Goal: Information Seeking & Learning: Learn about a topic

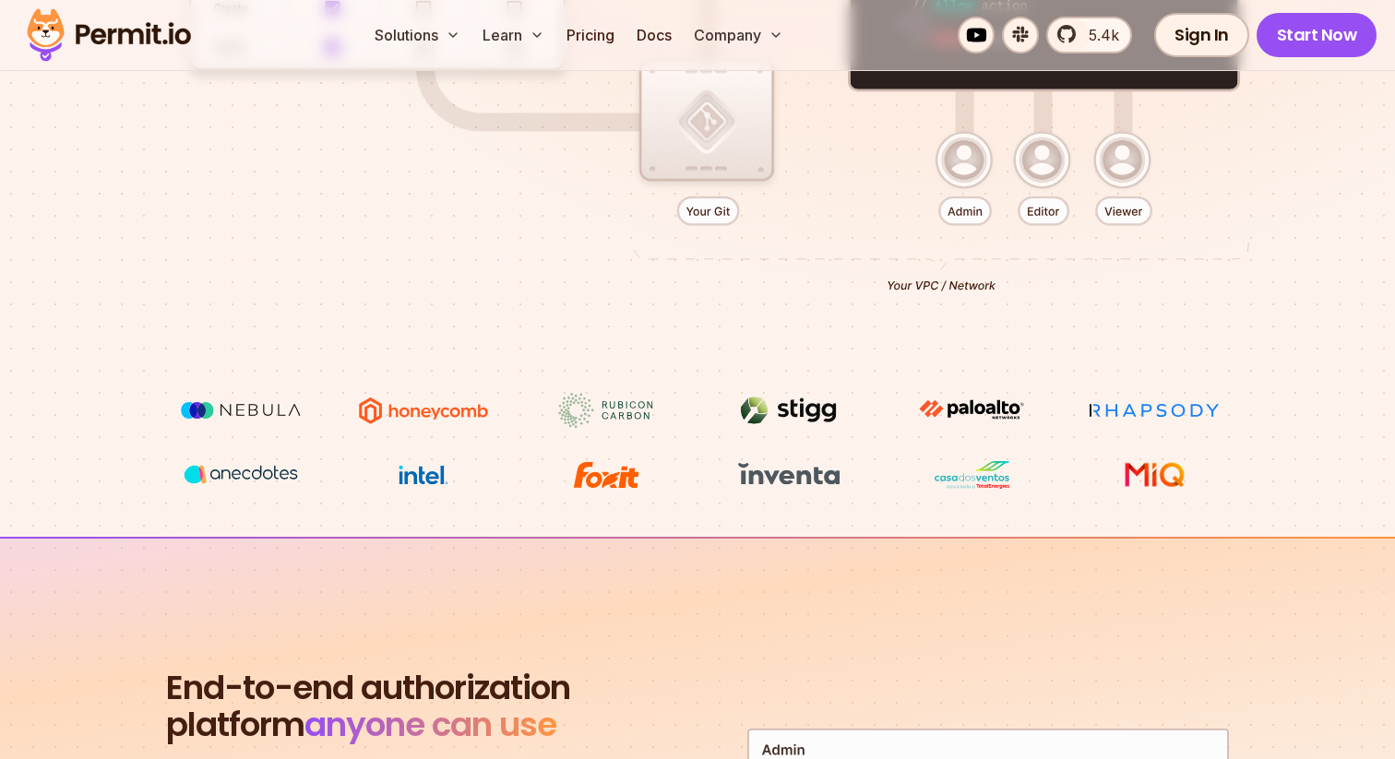
scroll to position [809, 0]
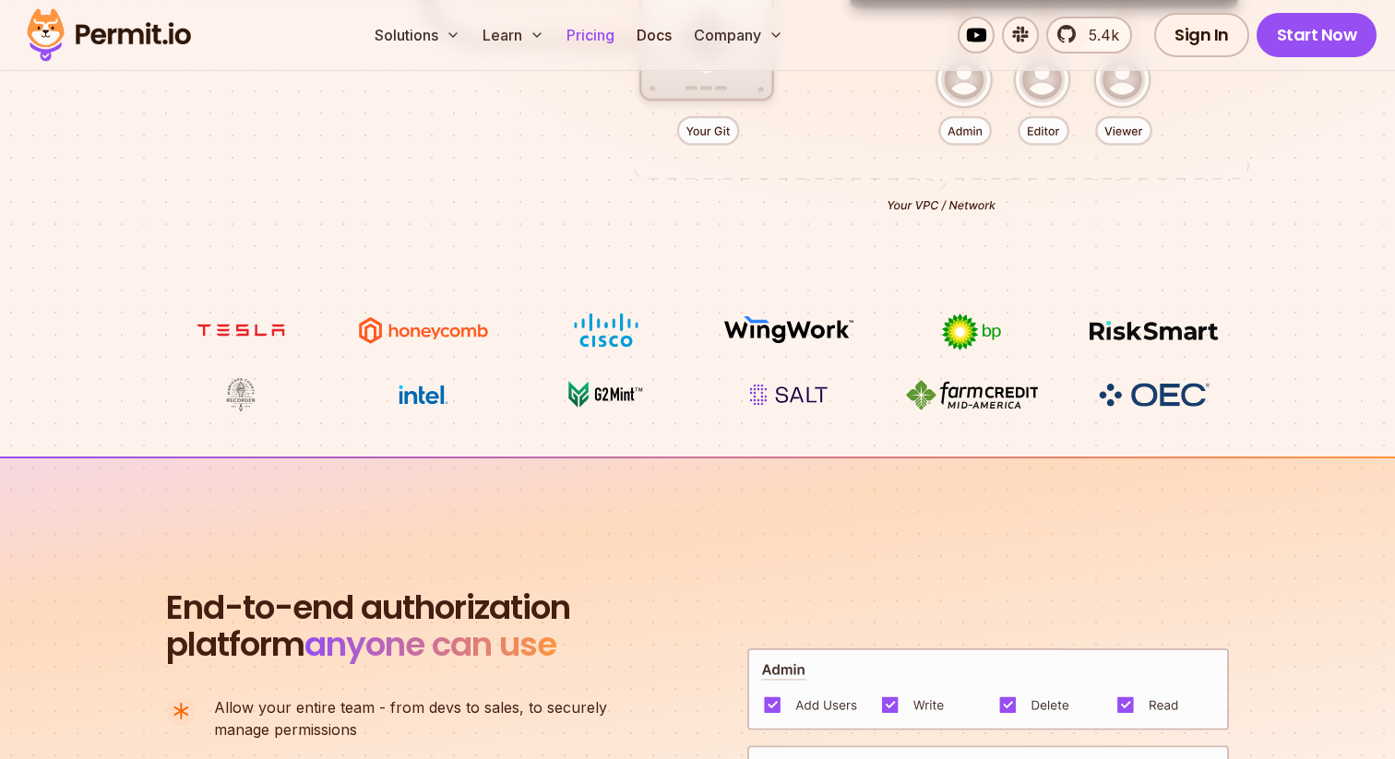
click at [601, 43] on link "Pricing" at bounding box center [590, 35] width 63 height 37
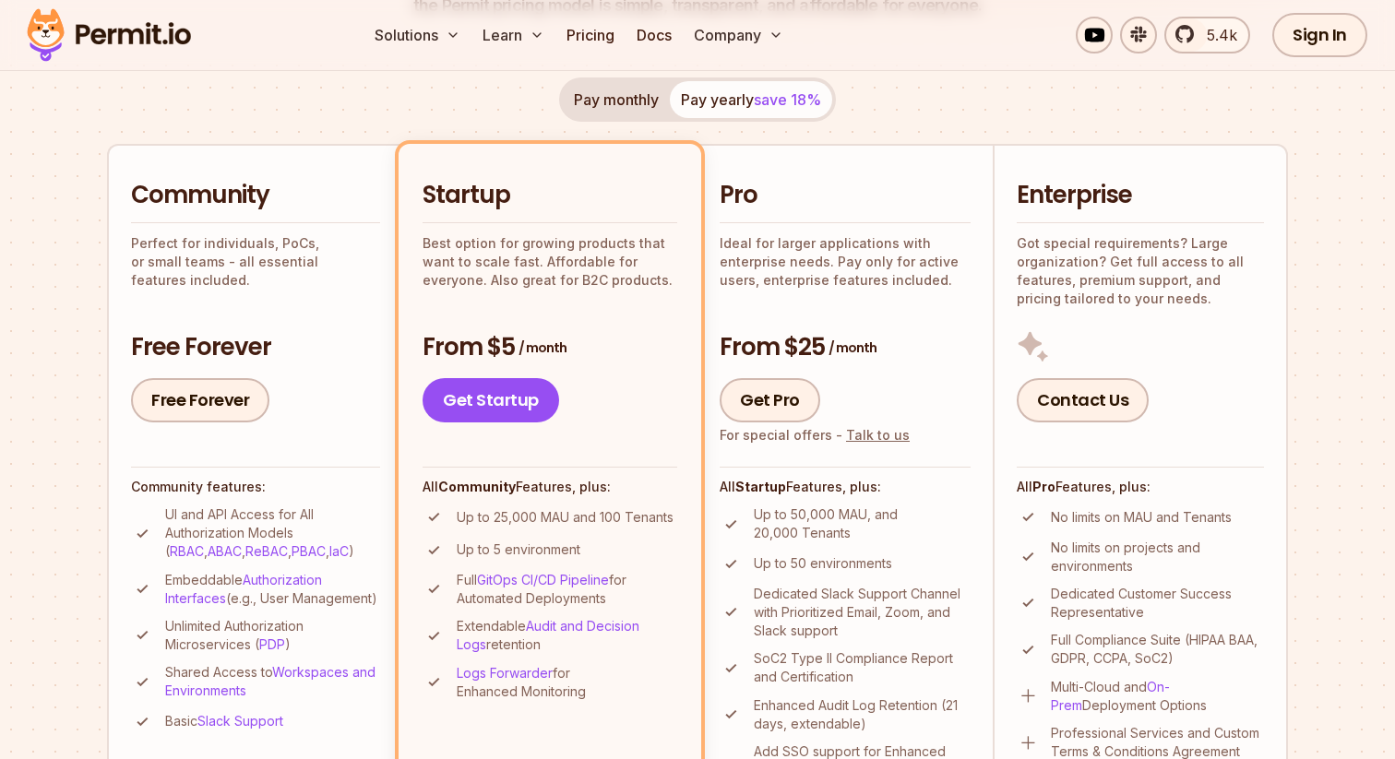
scroll to position [353, 0]
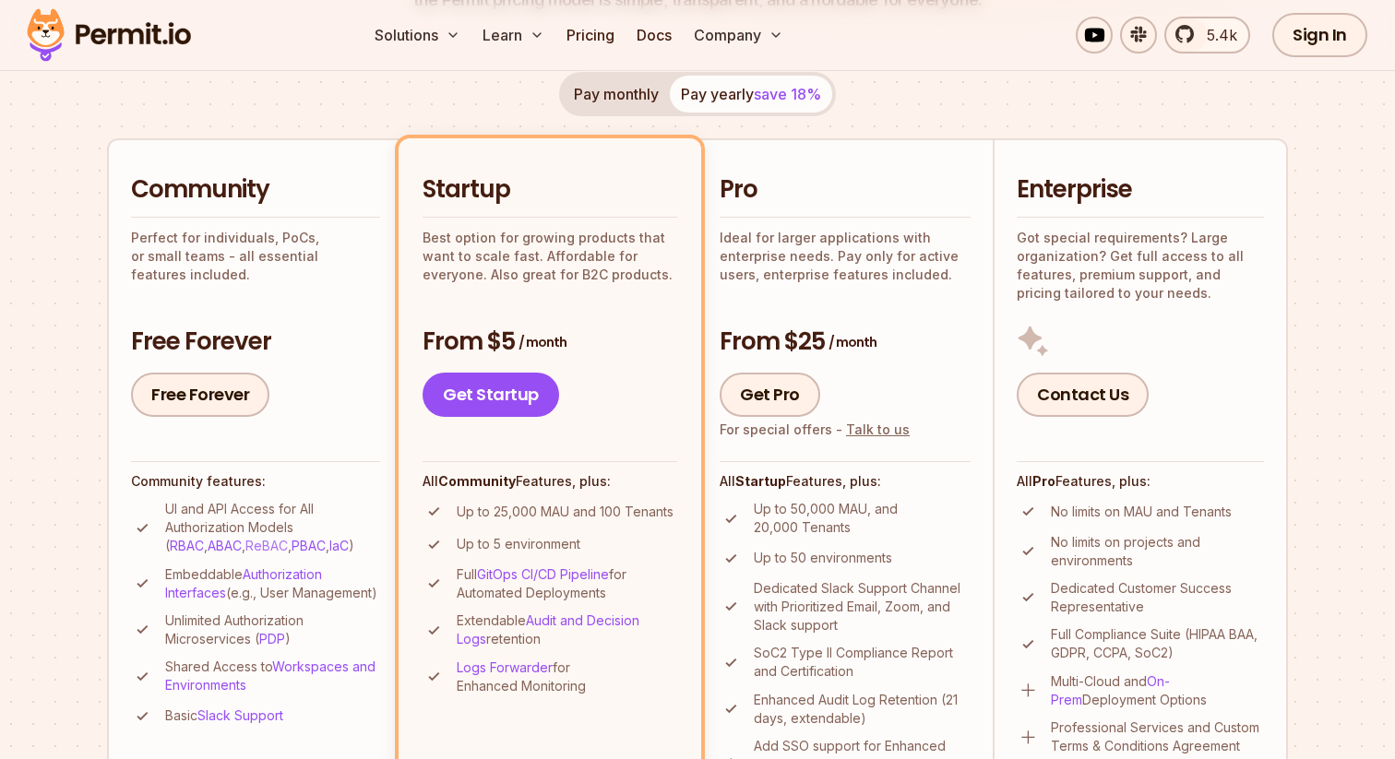
click at [245, 549] on link "ReBAC" at bounding box center [266, 546] width 42 height 16
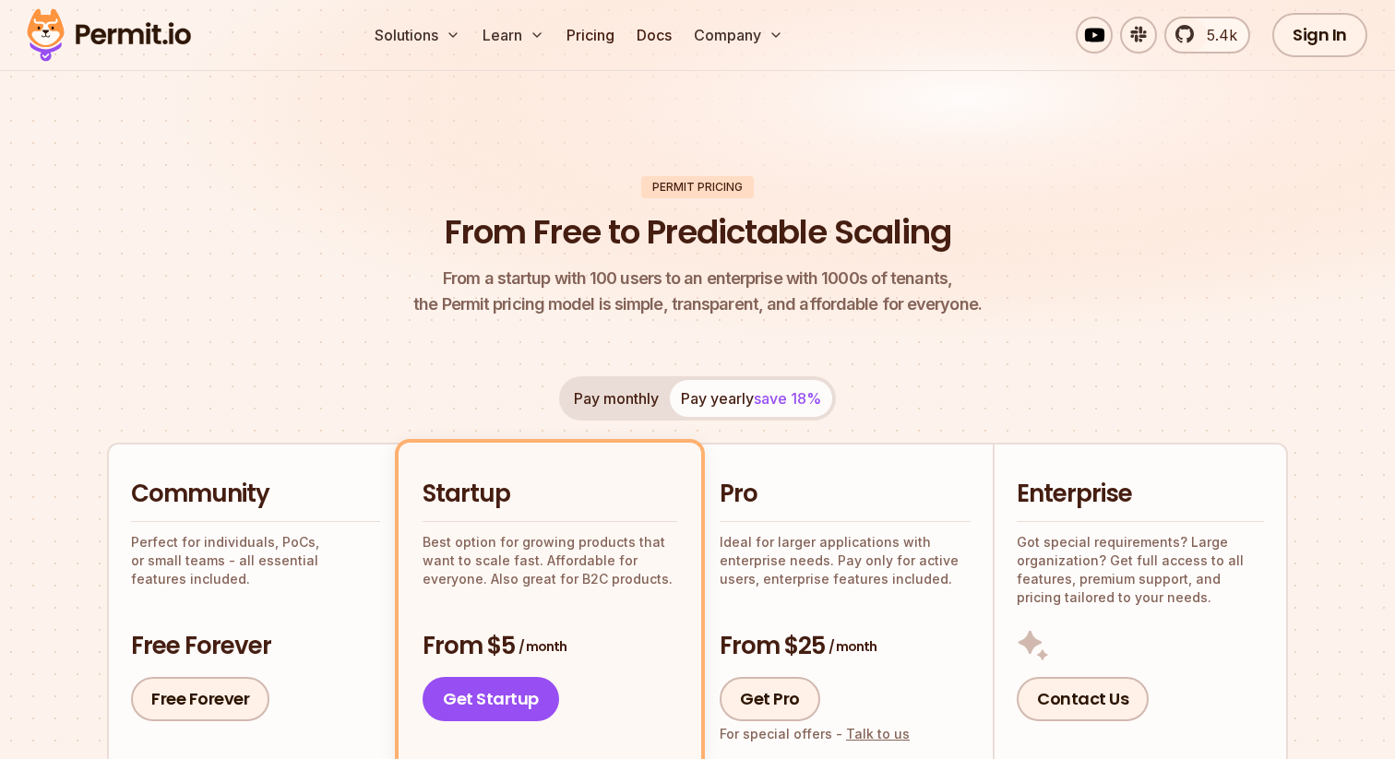
scroll to position [0, 0]
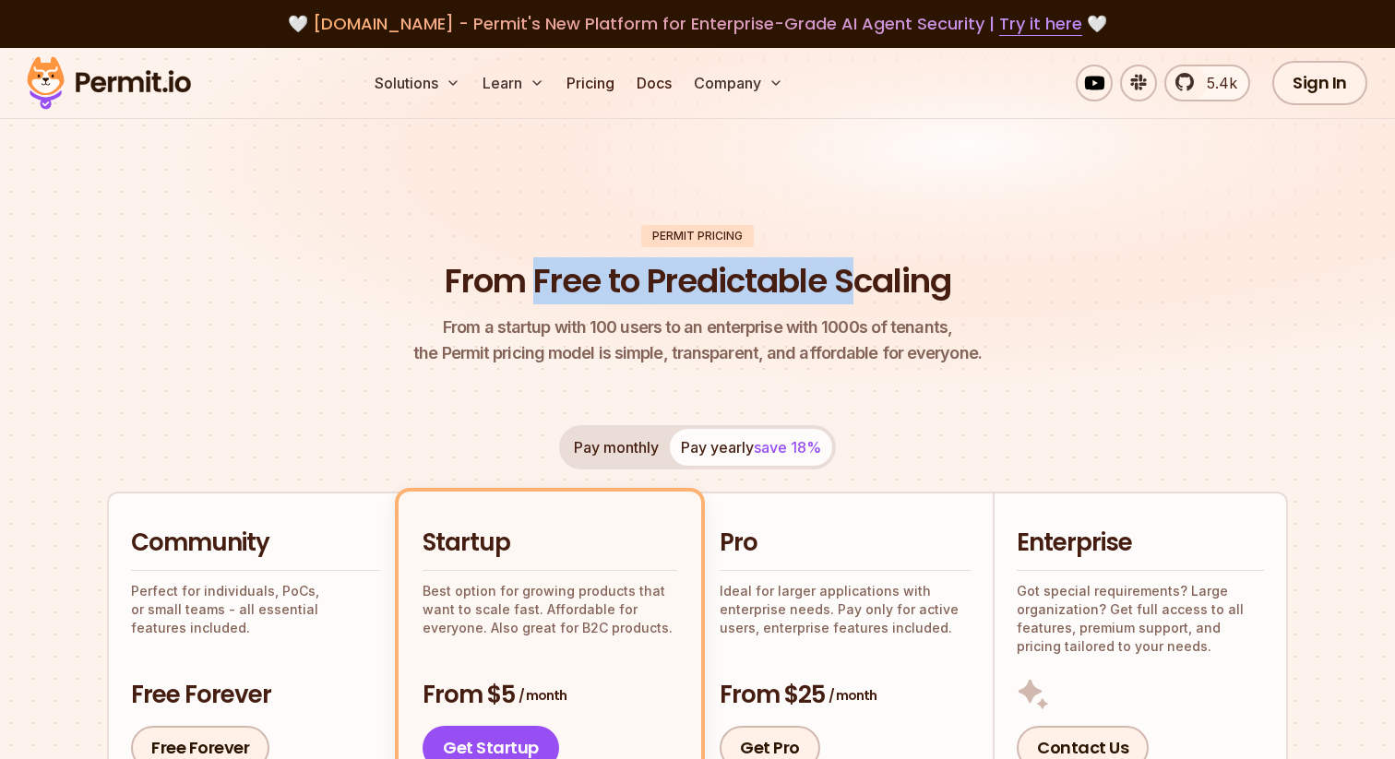
drag, startPoint x: 849, startPoint y: 287, endPoint x: 526, endPoint y: 282, distance: 323.0
click at [526, 282] on h1 "From Free to Predictable Scaling" at bounding box center [698, 281] width 507 height 46
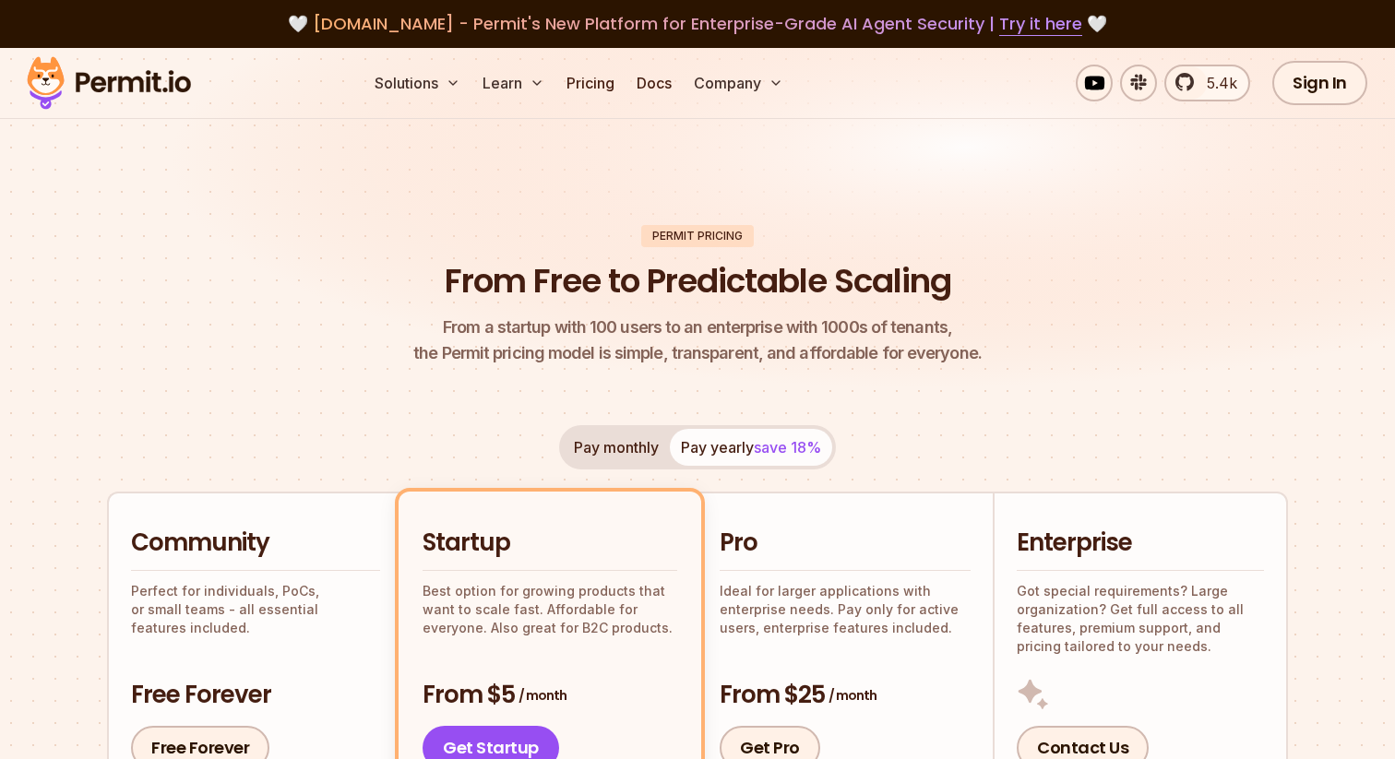
click at [927, 200] on img at bounding box center [697, 234] width 1395 height 372
click at [134, 88] on img at bounding box center [108, 83] width 181 height 63
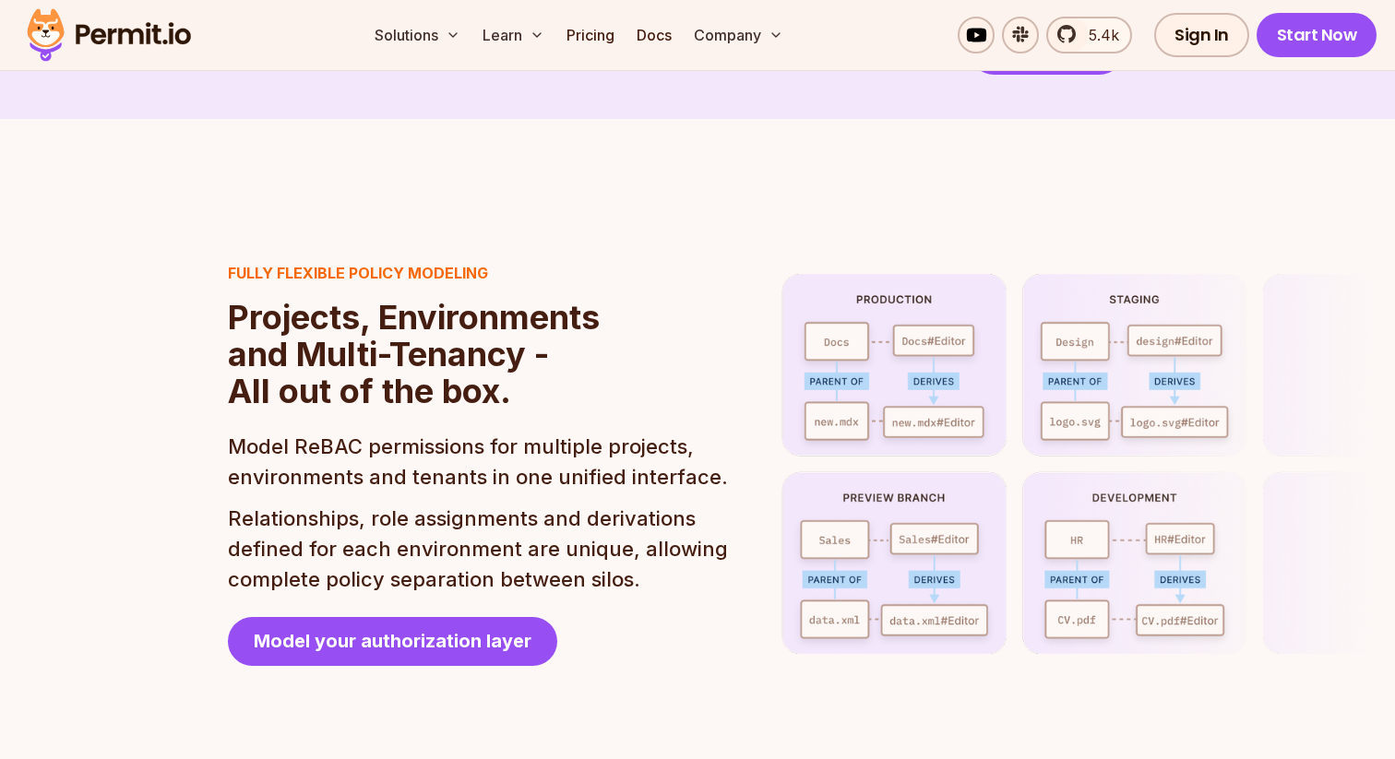
scroll to position [4104, 0]
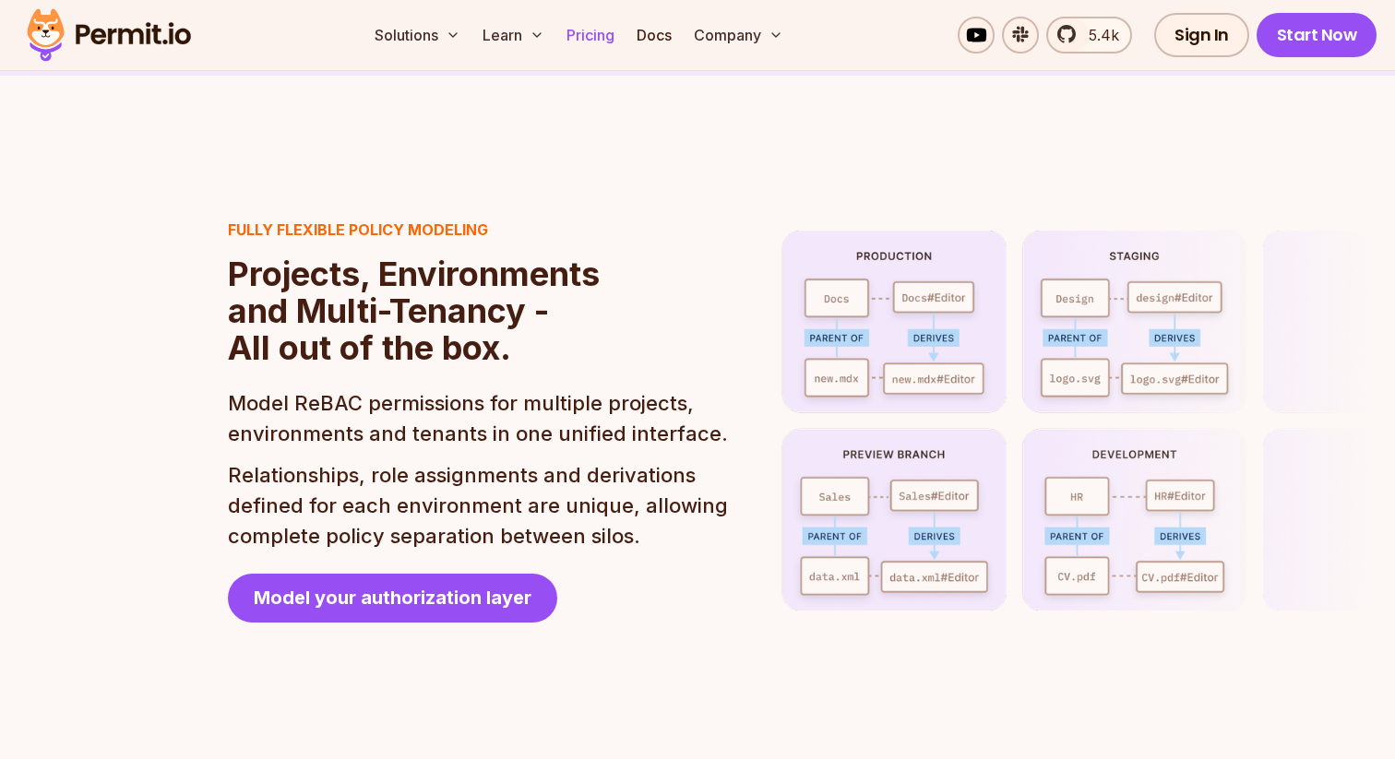
click at [581, 30] on link "Pricing" at bounding box center [590, 35] width 63 height 37
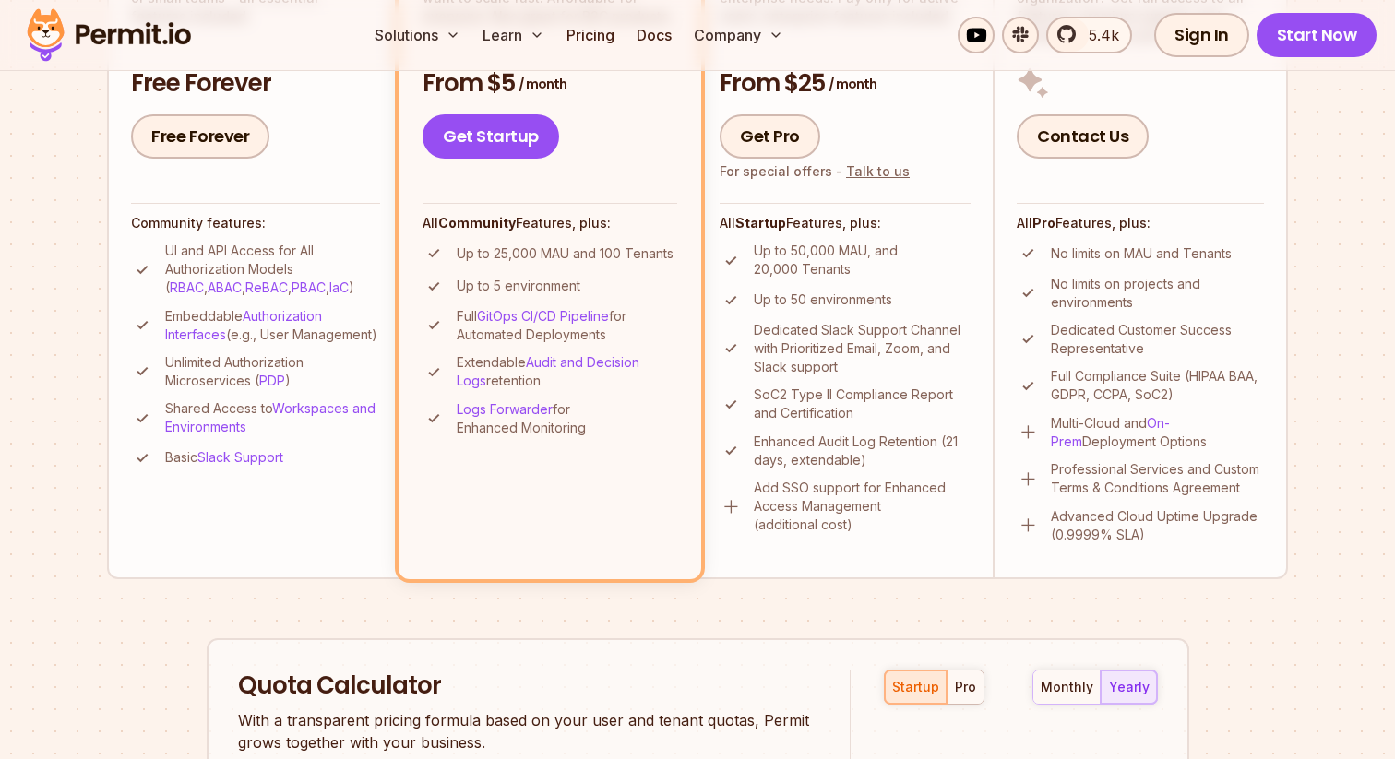
scroll to position [556, 0]
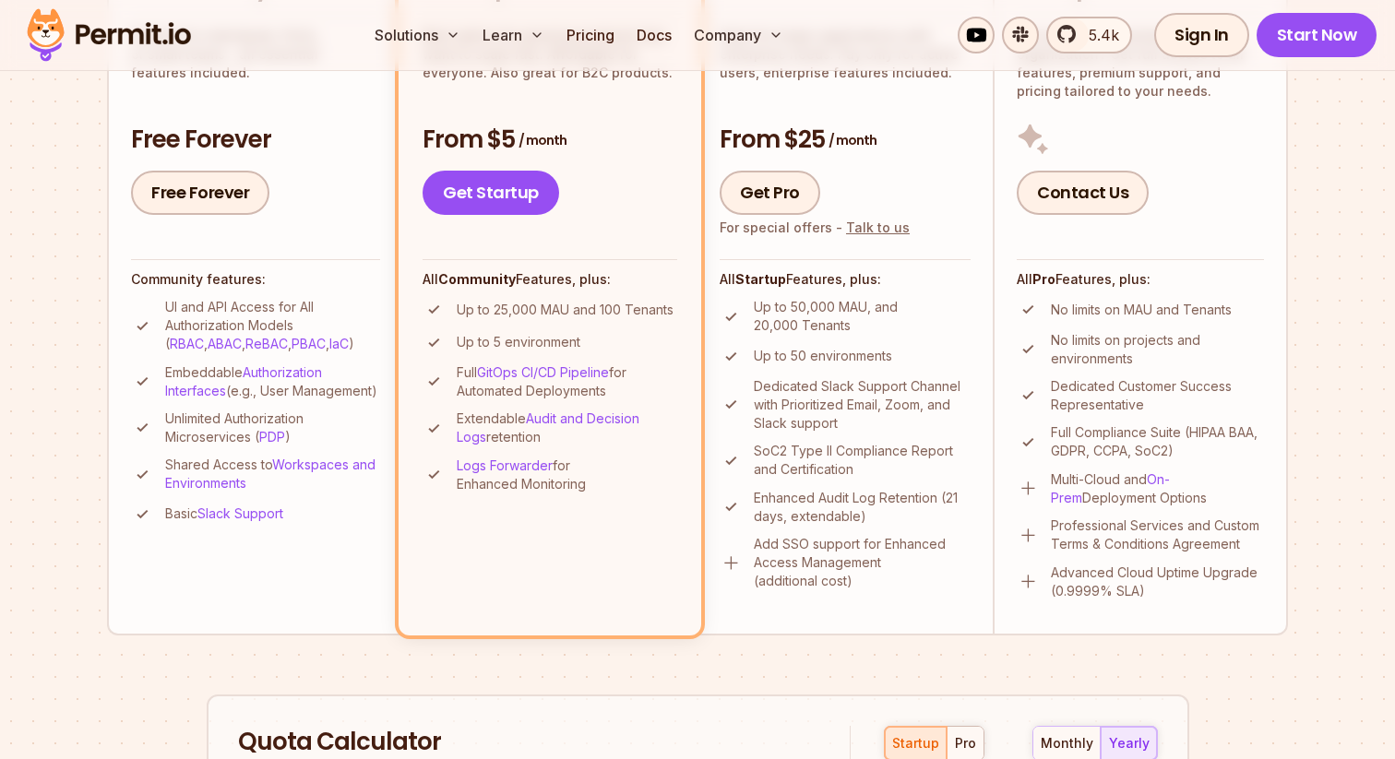
click at [945, 197] on div "Get Pro For special offers - Talk to us" at bounding box center [845, 193] width 251 height 44
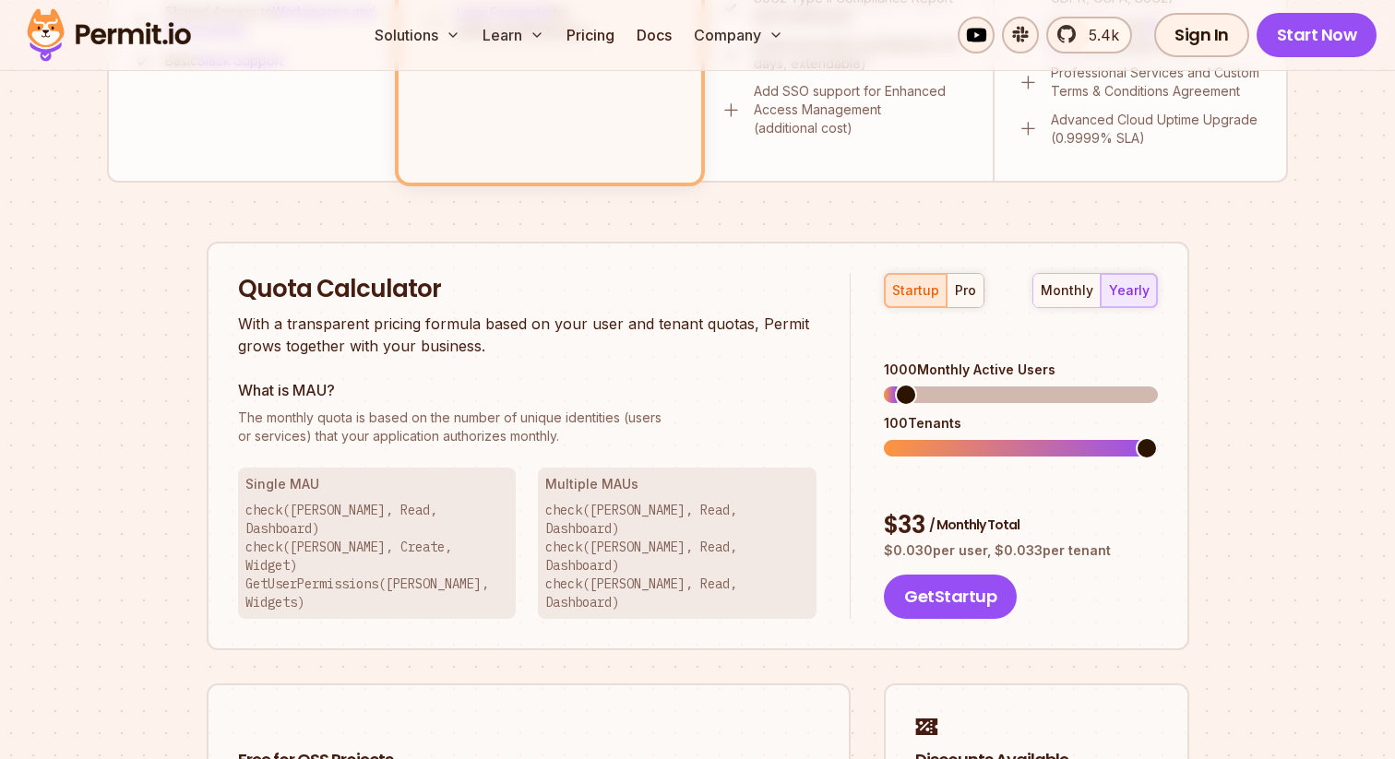
scroll to position [1033, 0]
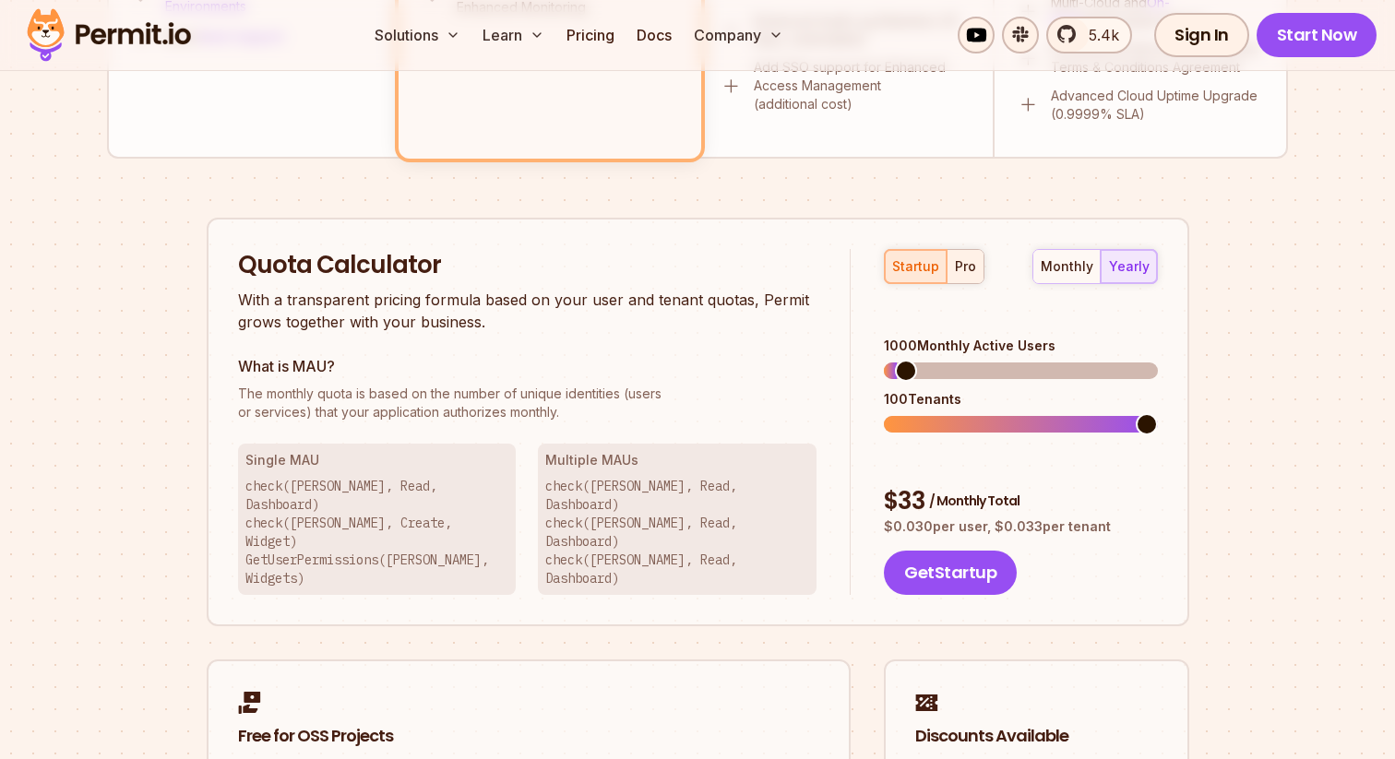
click at [961, 265] on div "pro" at bounding box center [965, 266] width 21 height 18
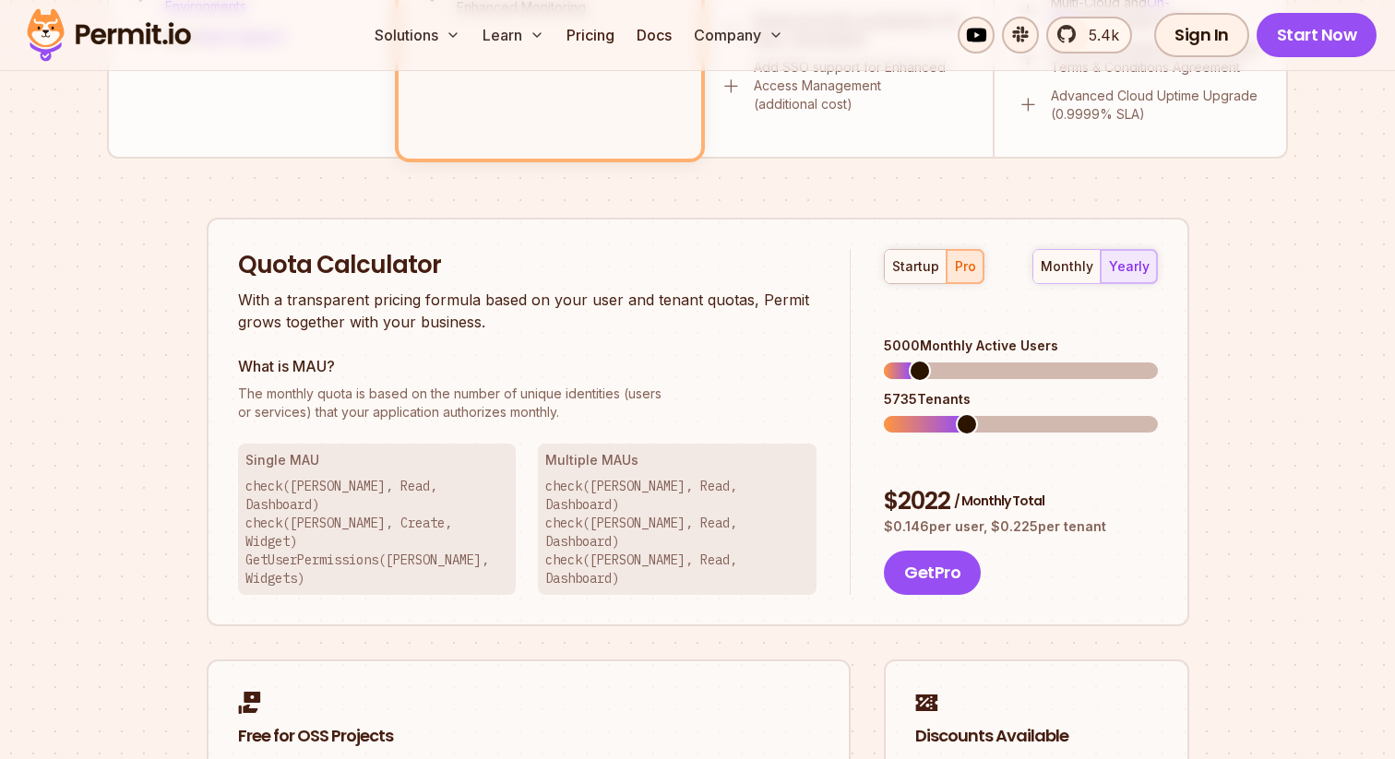
click at [961, 413] on span at bounding box center [967, 424] width 22 height 22
click at [1055, 360] on span at bounding box center [1052, 371] width 22 height 22
click at [1057, 355] on div "31400 Monthly Active Users 10990 Tenants" at bounding box center [1020, 385] width 273 height 96
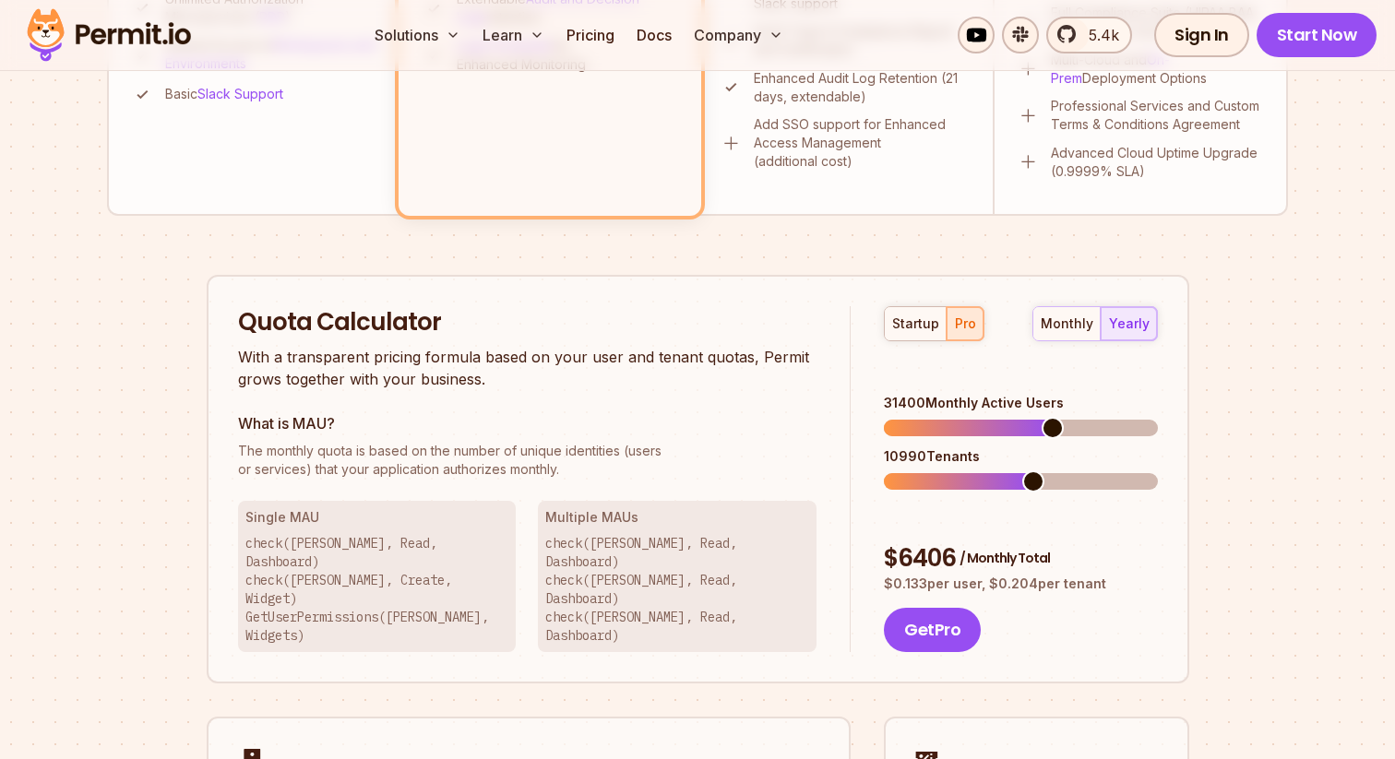
scroll to position [970, 0]
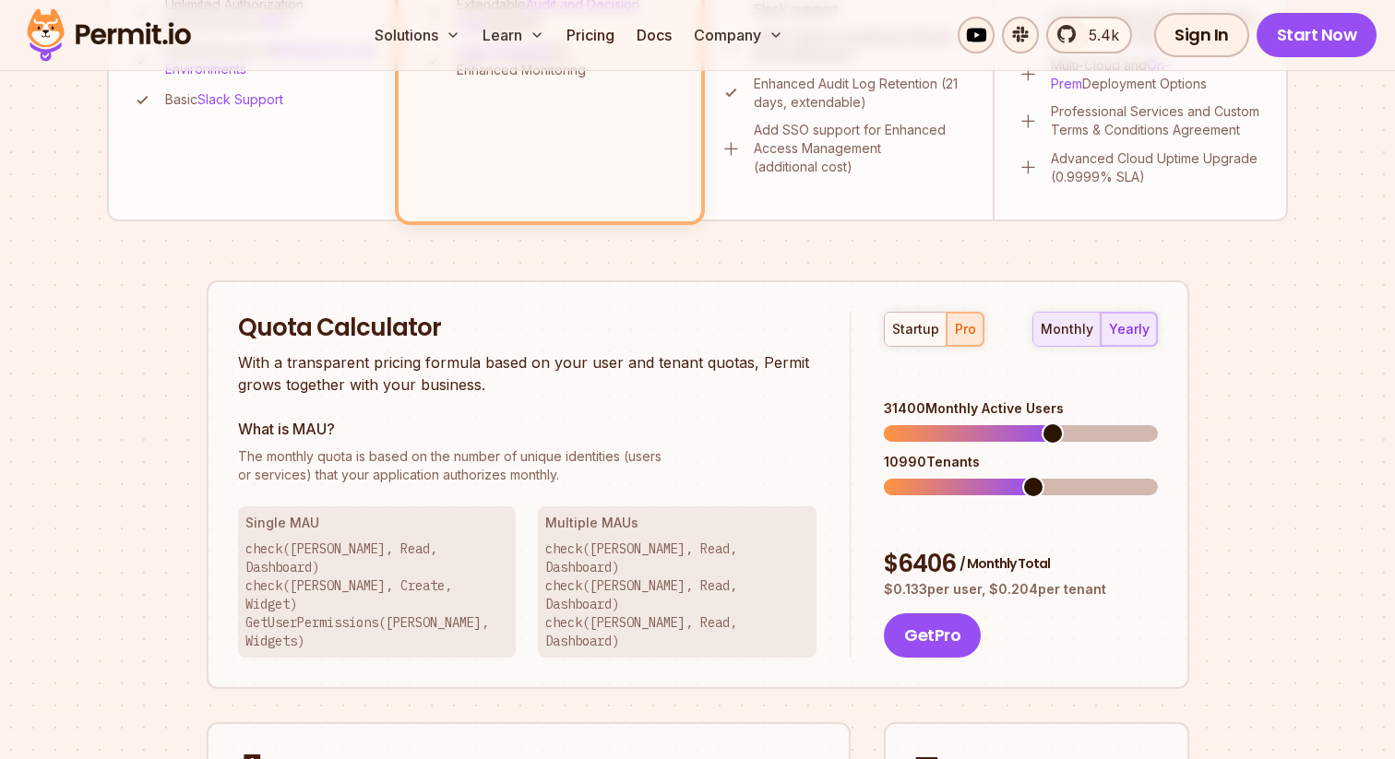
click at [1073, 339] on button "monthly" at bounding box center [1066, 329] width 67 height 33
click at [1114, 332] on div "yearly" at bounding box center [1129, 329] width 41 height 18
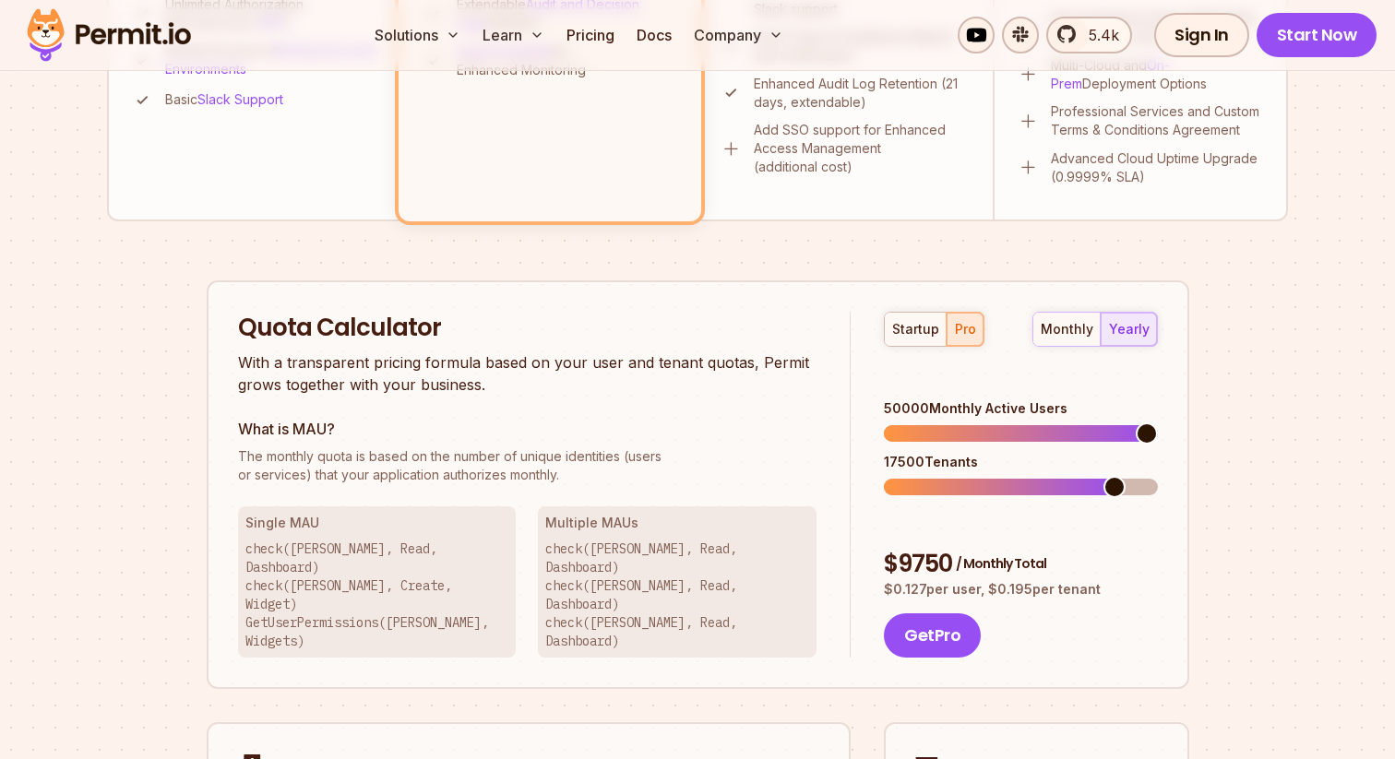
click at [1158, 423] on span at bounding box center [1147, 434] width 22 height 22
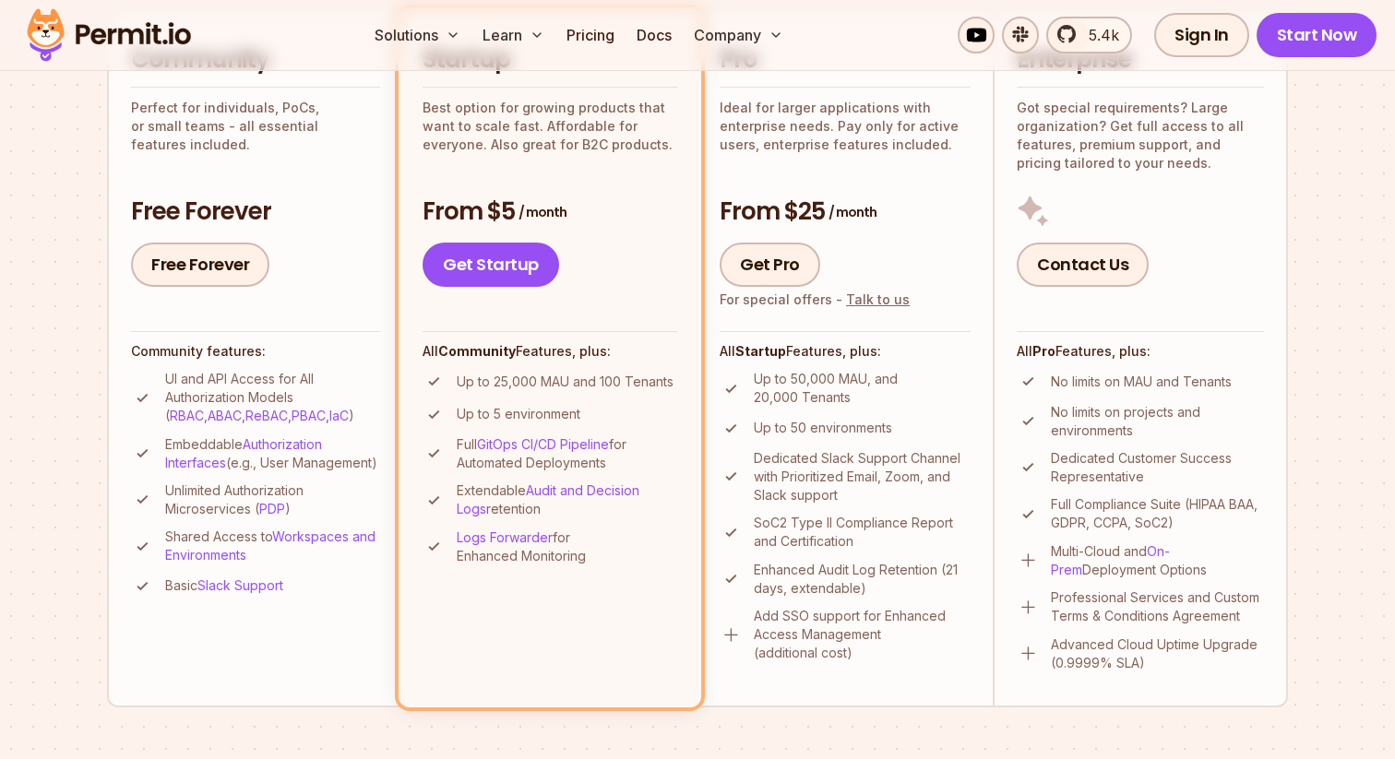
scroll to position [478, 0]
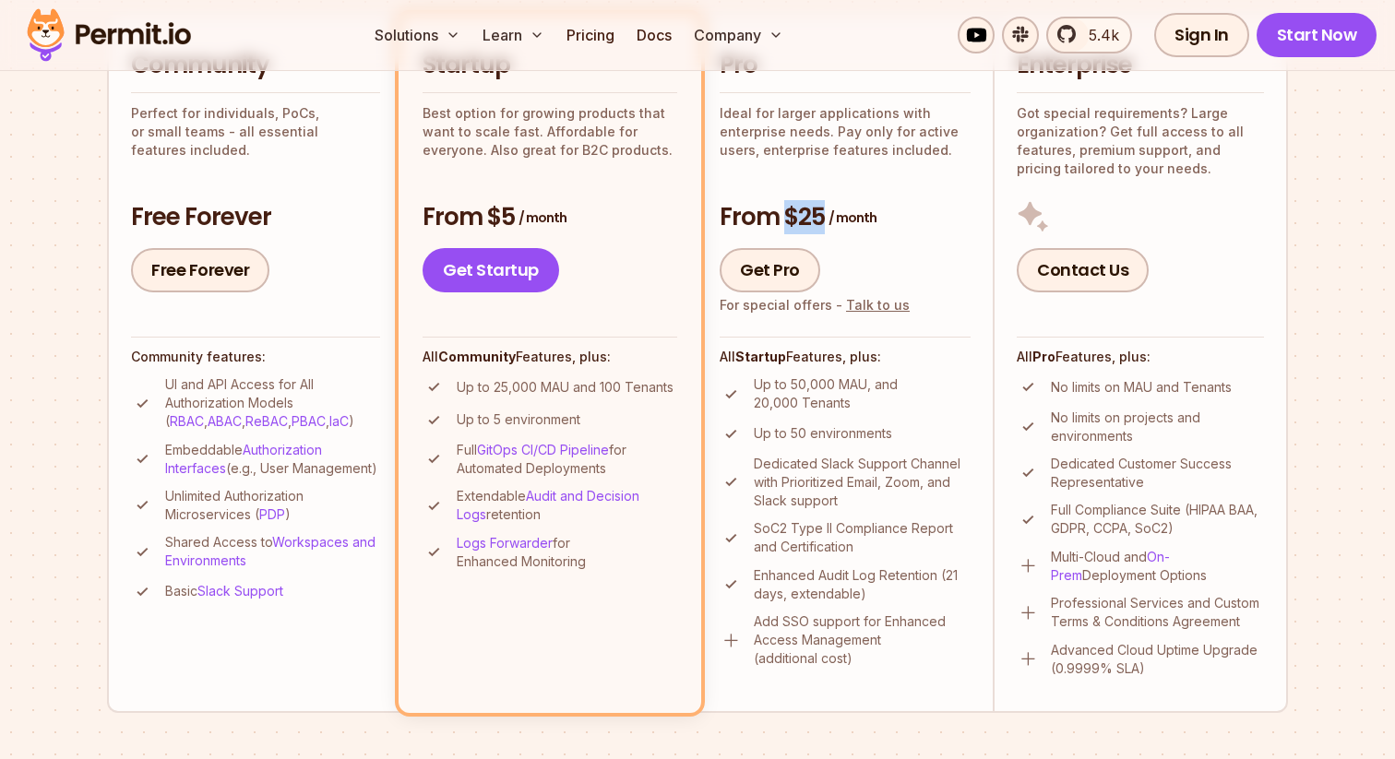
drag, startPoint x: 787, startPoint y: 220, endPoint x: 876, endPoint y: 221, distance: 88.6
click at [876, 221] on h3 "From $25 / month" at bounding box center [845, 217] width 251 height 33
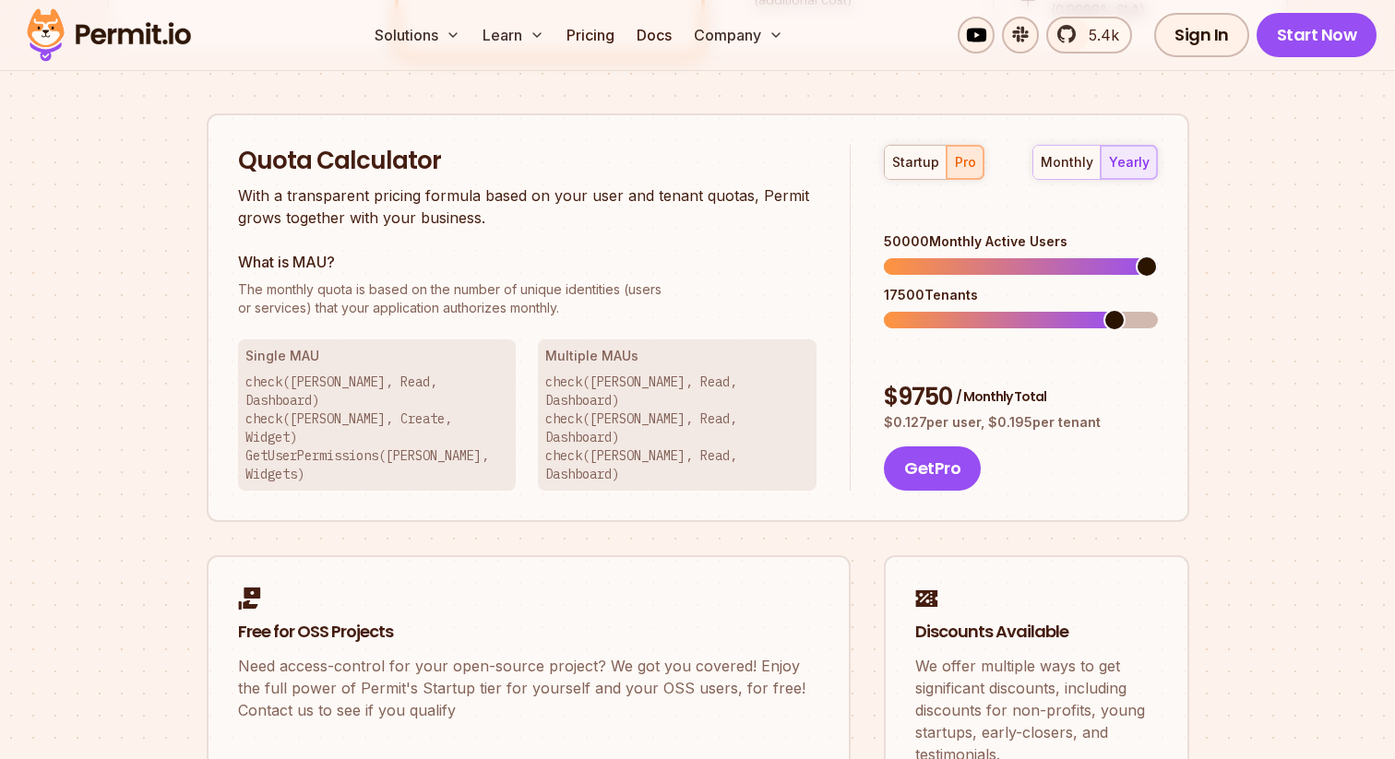
scroll to position [1140, 0]
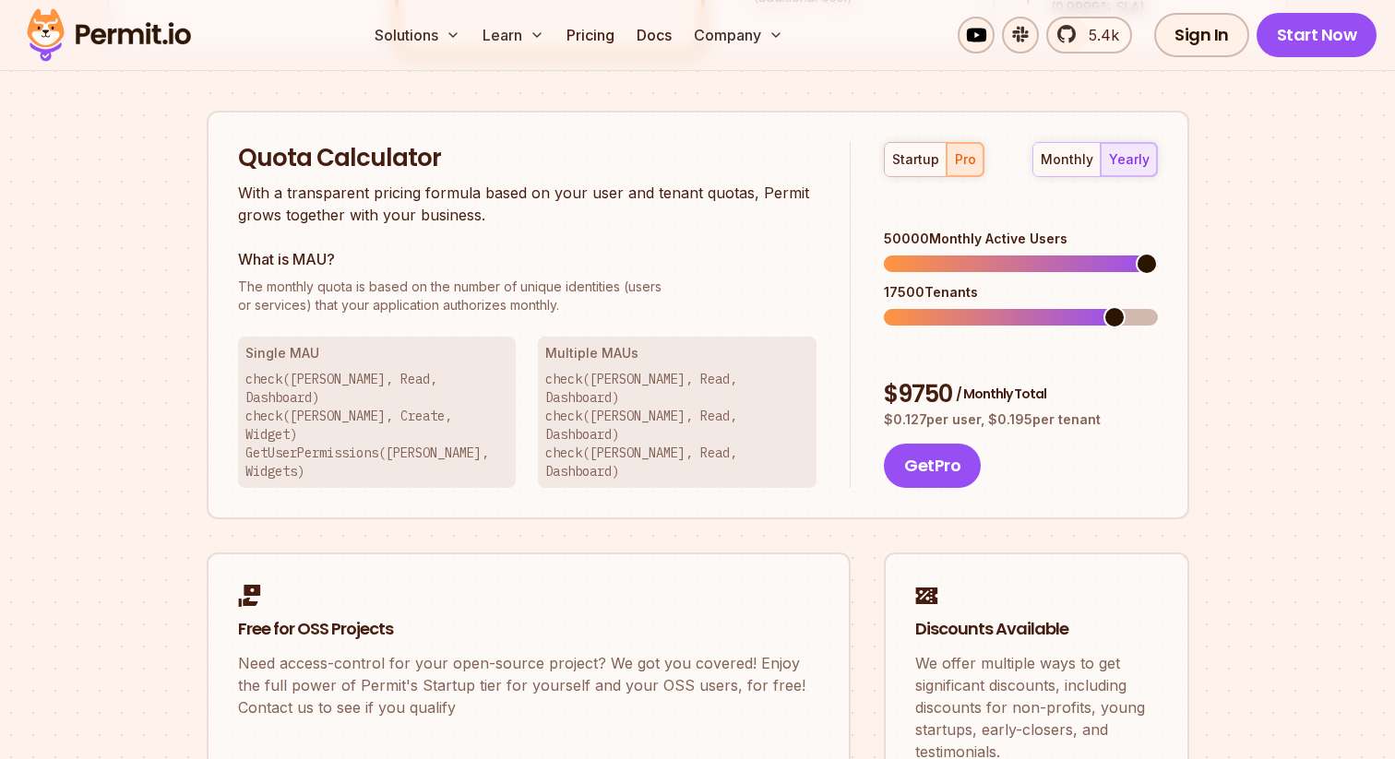
click at [1158, 253] on span at bounding box center [1147, 264] width 22 height 22
click at [897, 306] on span at bounding box center [908, 317] width 22 height 22
click at [1041, 306] on span at bounding box center [1043, 317] width 22 height 22
click at [884, 306] on span at bounding box center [895, 317] width 22 height 22
click at [907, 306] on span at bounding box center [918, 317] width 22 height 22
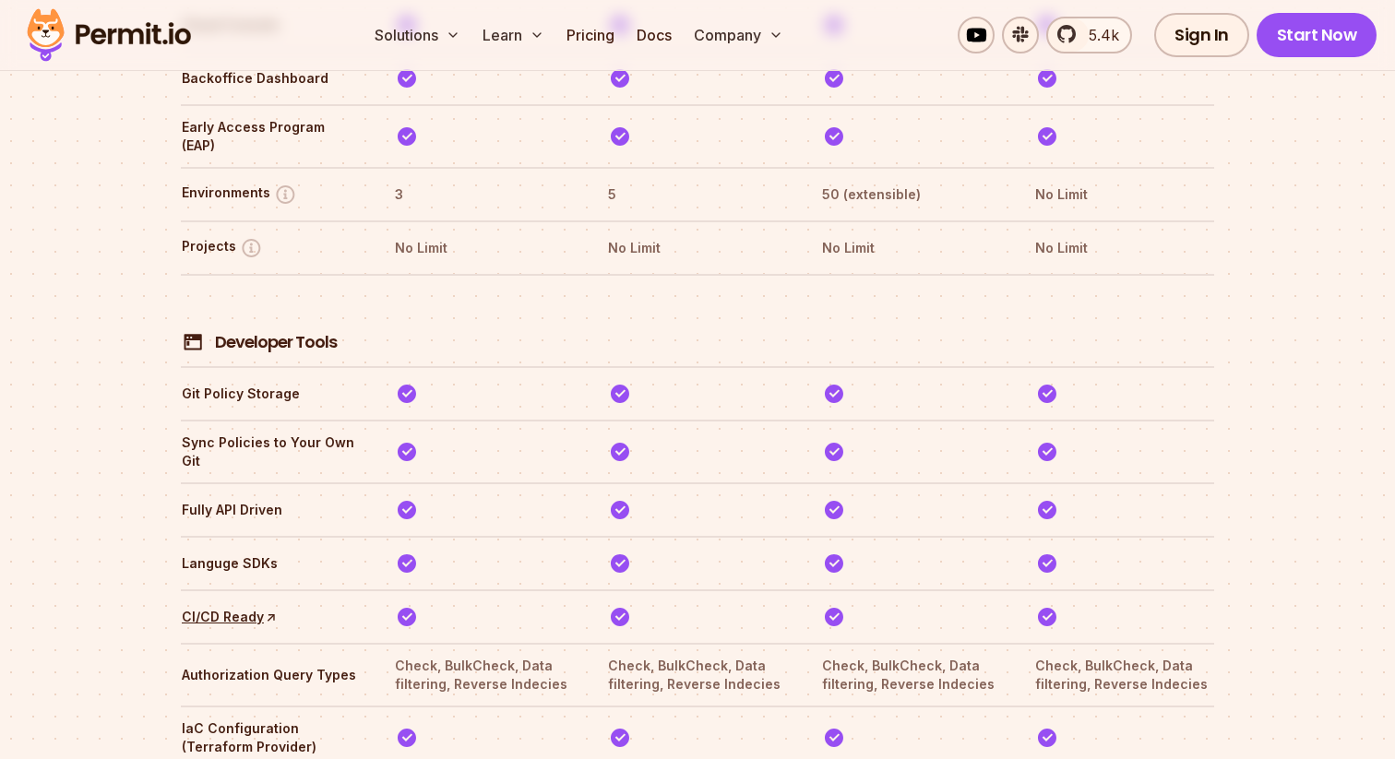
scroll to position [2978, 0]
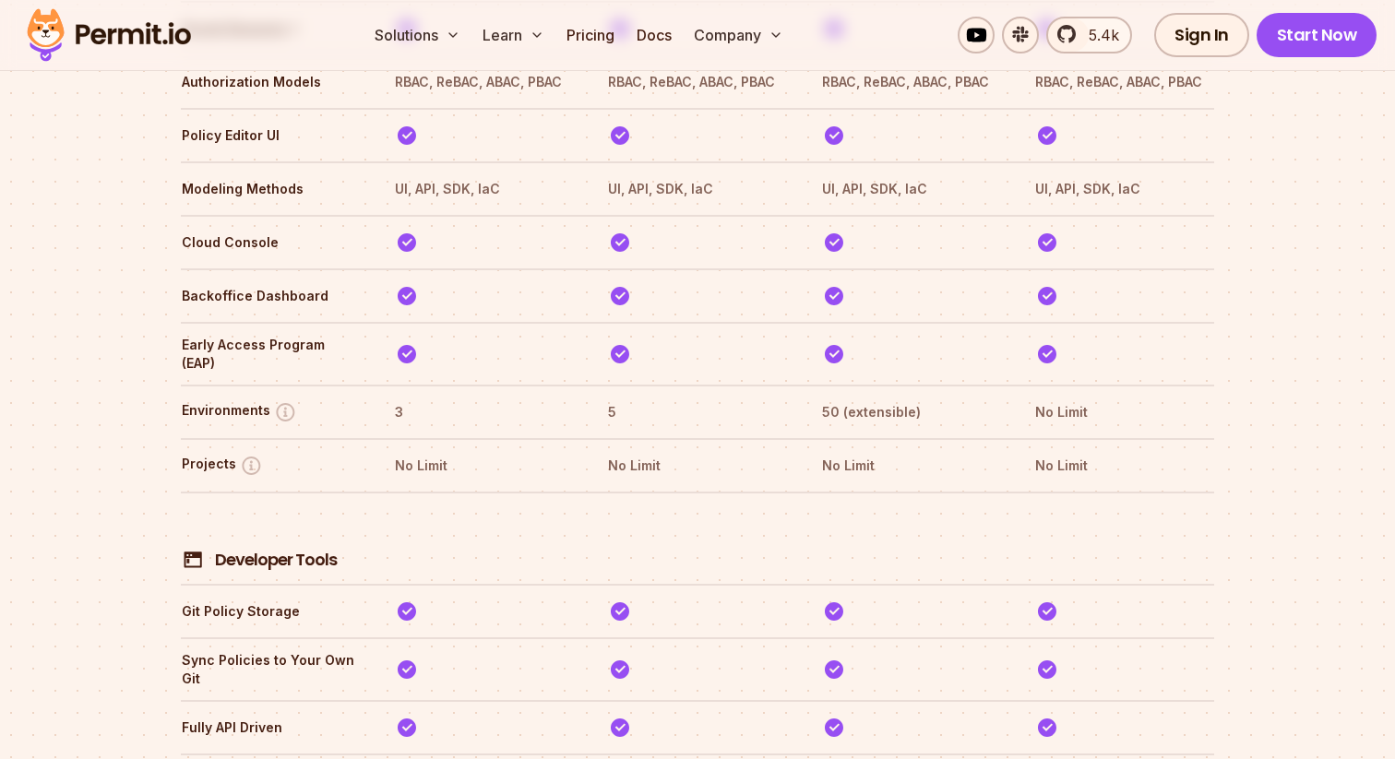
click at [149, 37] on img at bounding box center [108, 35] width 181 height 63
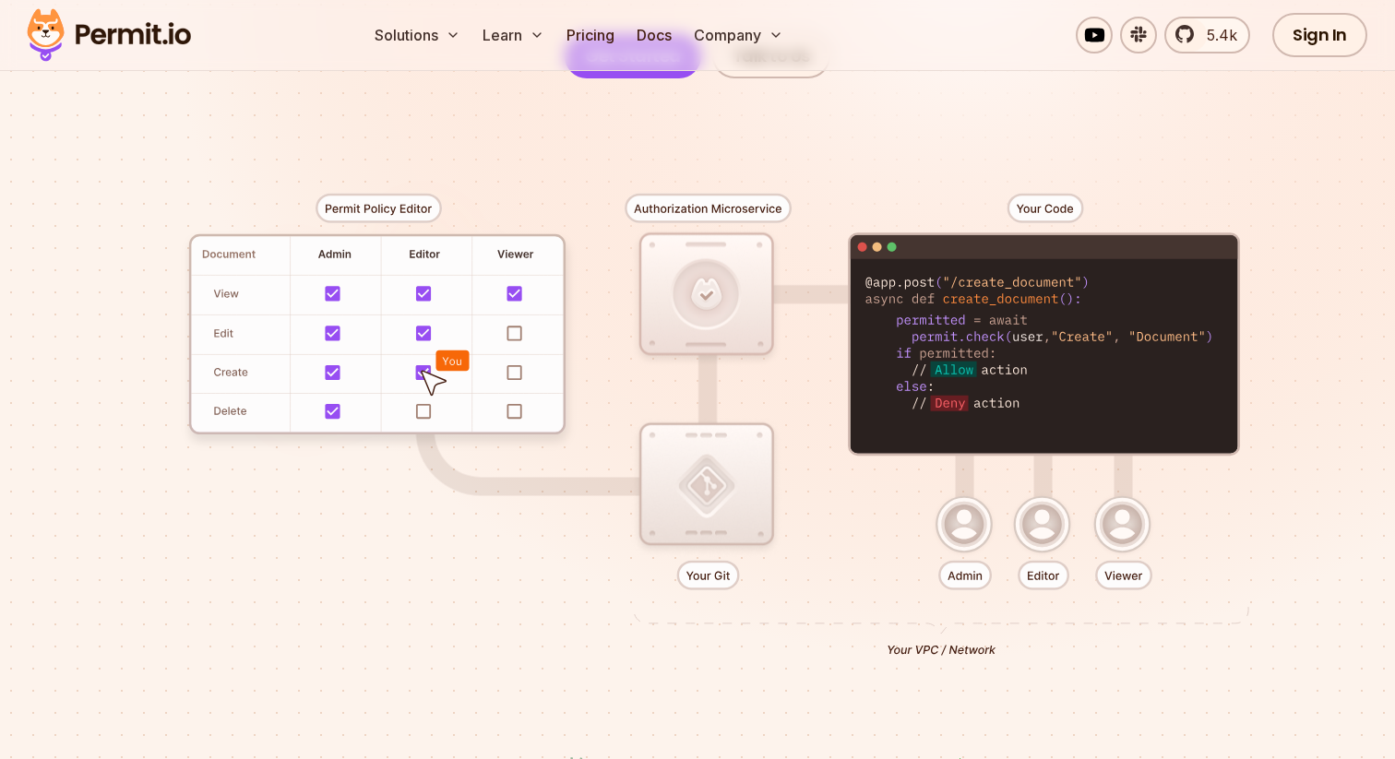
scroll to position [383, 0]
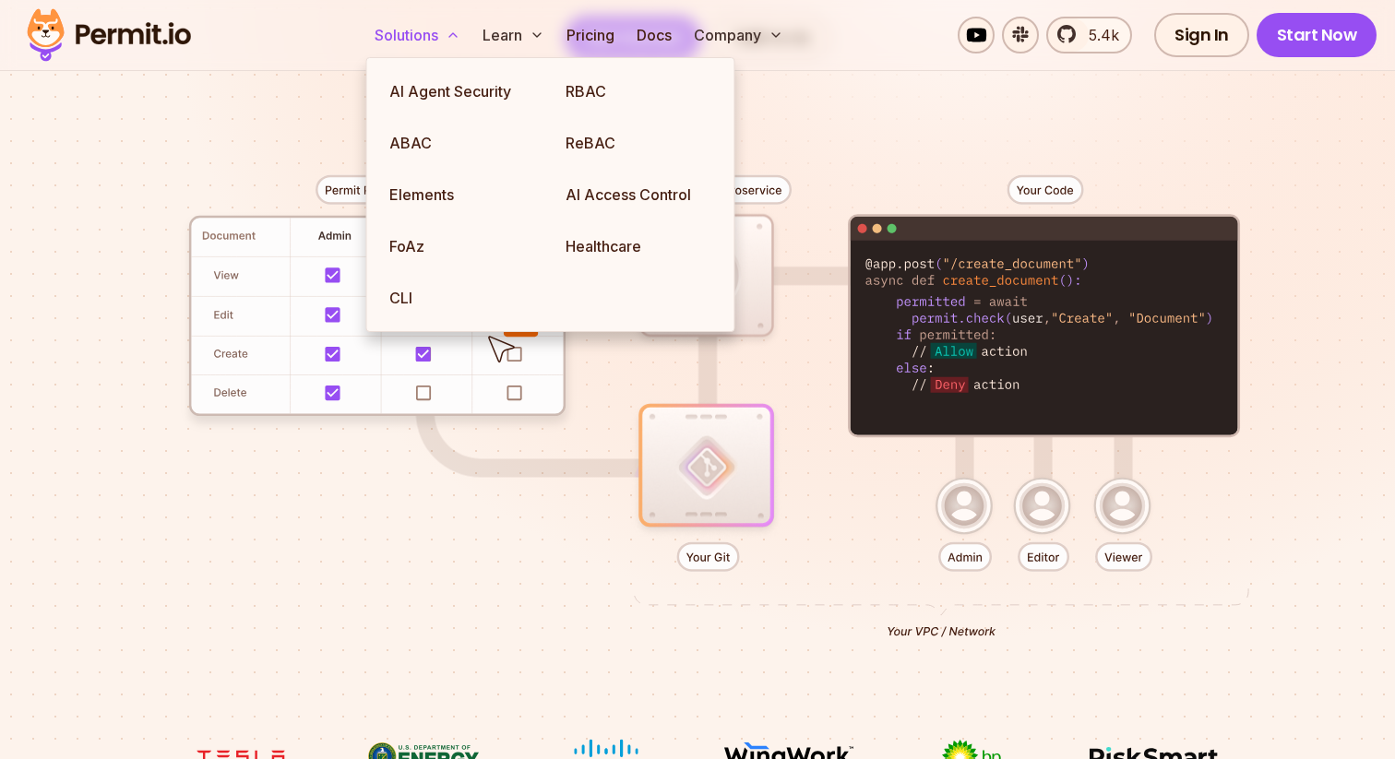
click at [427, 24] on button "Solutions" at bounding box center [417, 35] width 101 height 37
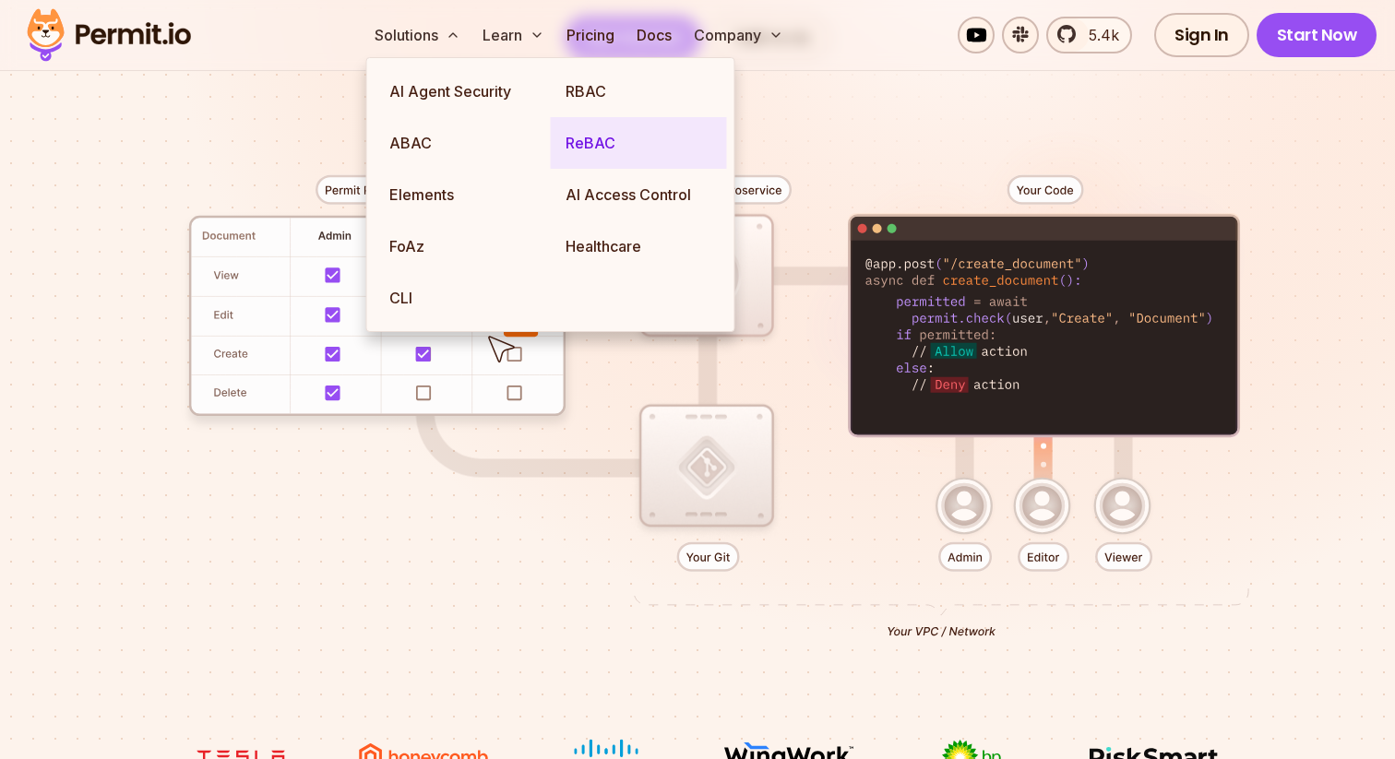
click at [661, 143] on link "ReBAC" at bounding box center [639, 143] width 176 height 52
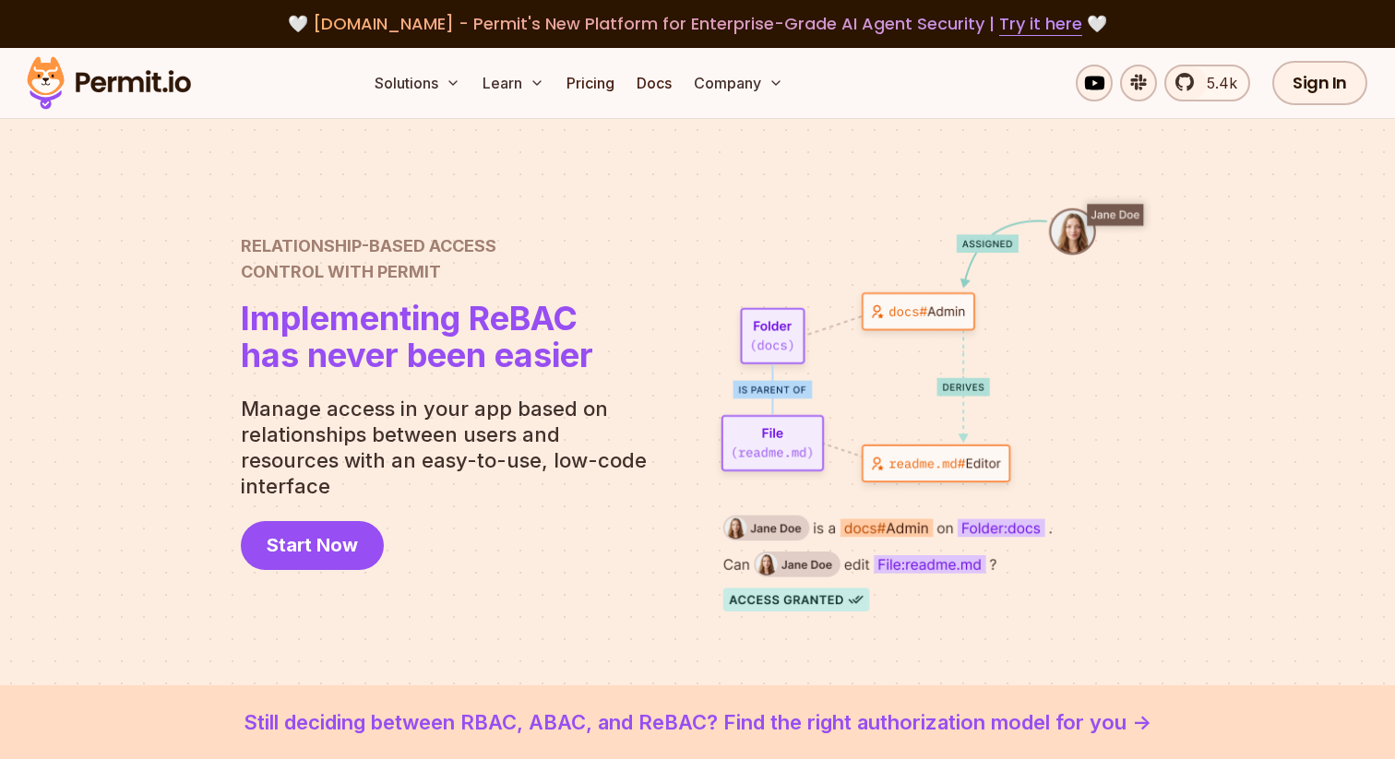
click at [260, 368] on h1 "Implementing ReBAC has never been easier" at bounding box center [417, 337] width 352 height 74
click at [158, 77] on img at bounding box center [108, 83] width 181 height 63
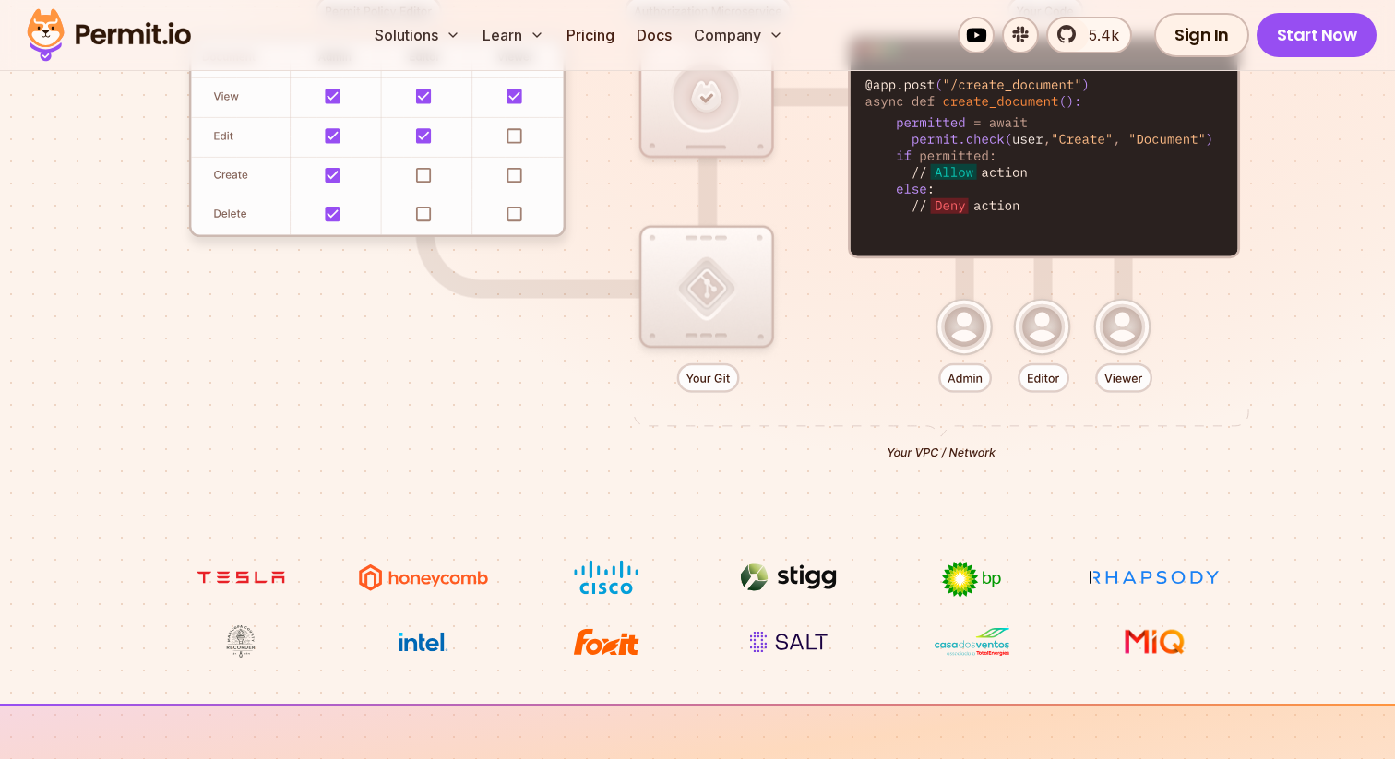
scroll to position [803, 0]
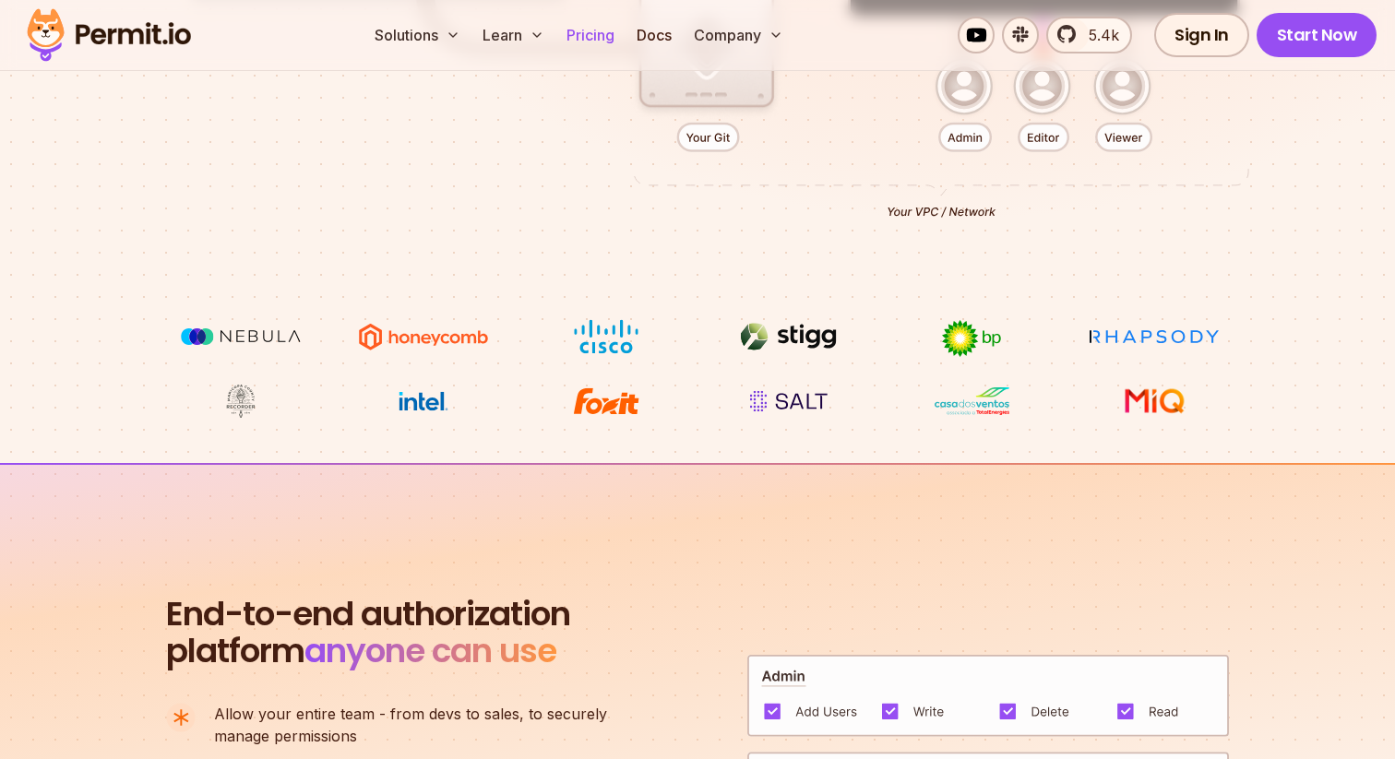
click at [595, 35] on link "Pricing" at bounding box center [590, 35] width 63 height 37
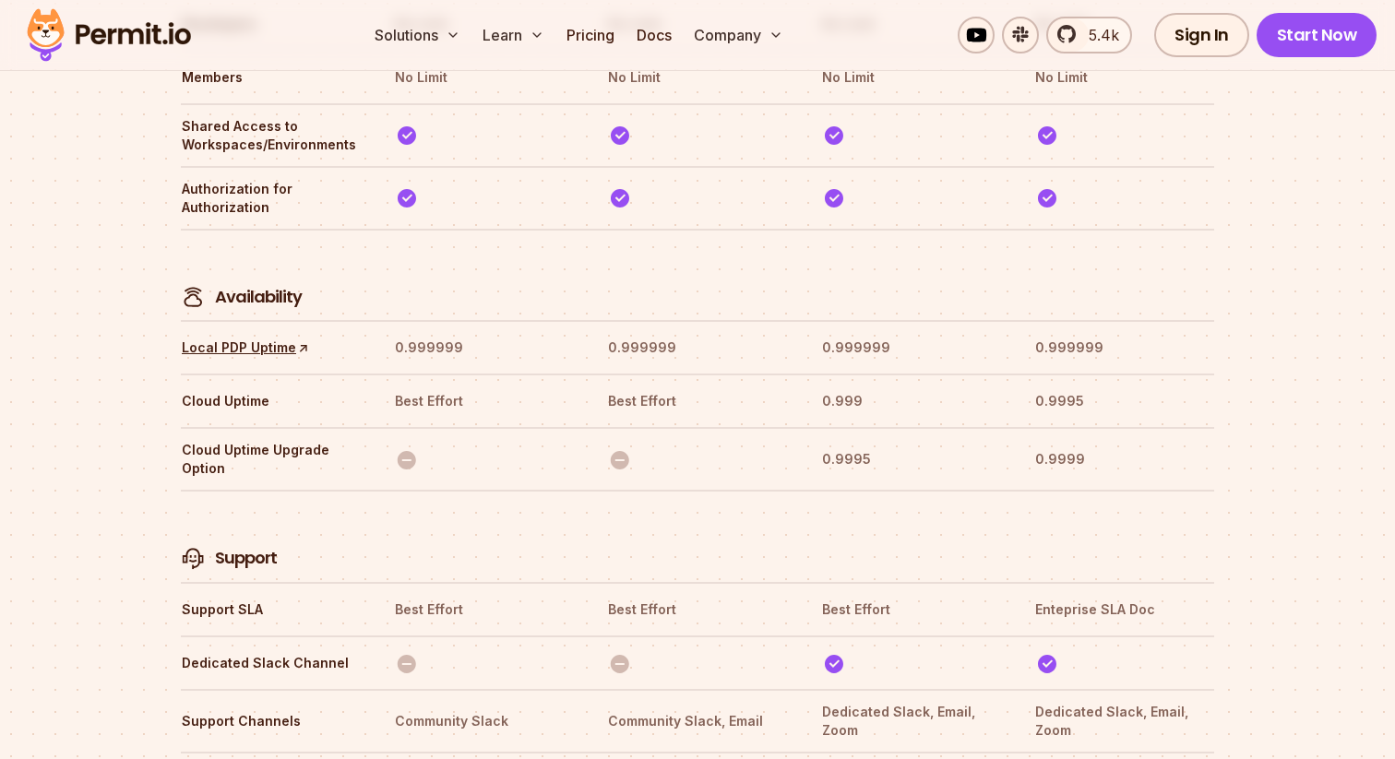
scroll to position [5664, 0]
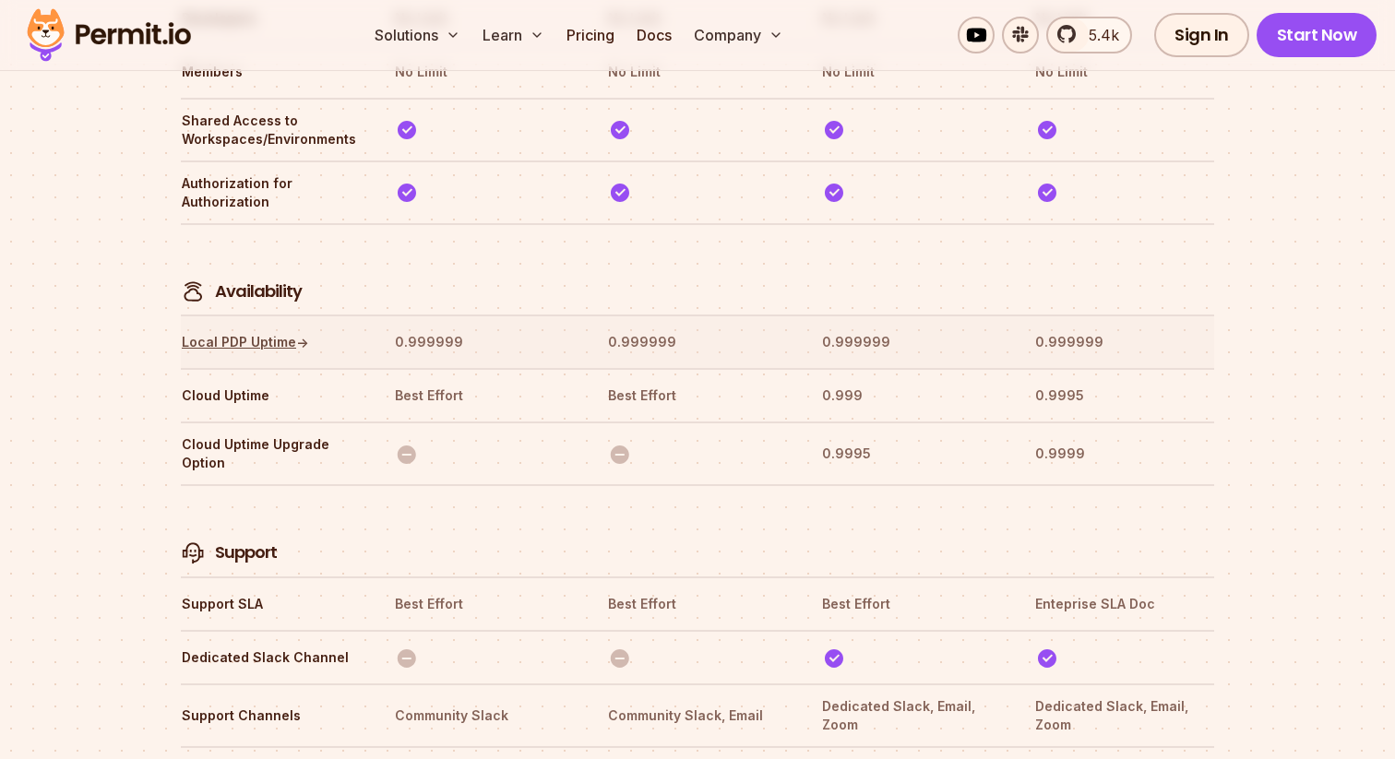
click at [245, 333] on link "Local PDP Uptime ↑" at bounding box center [245, 342] width 127 height 18
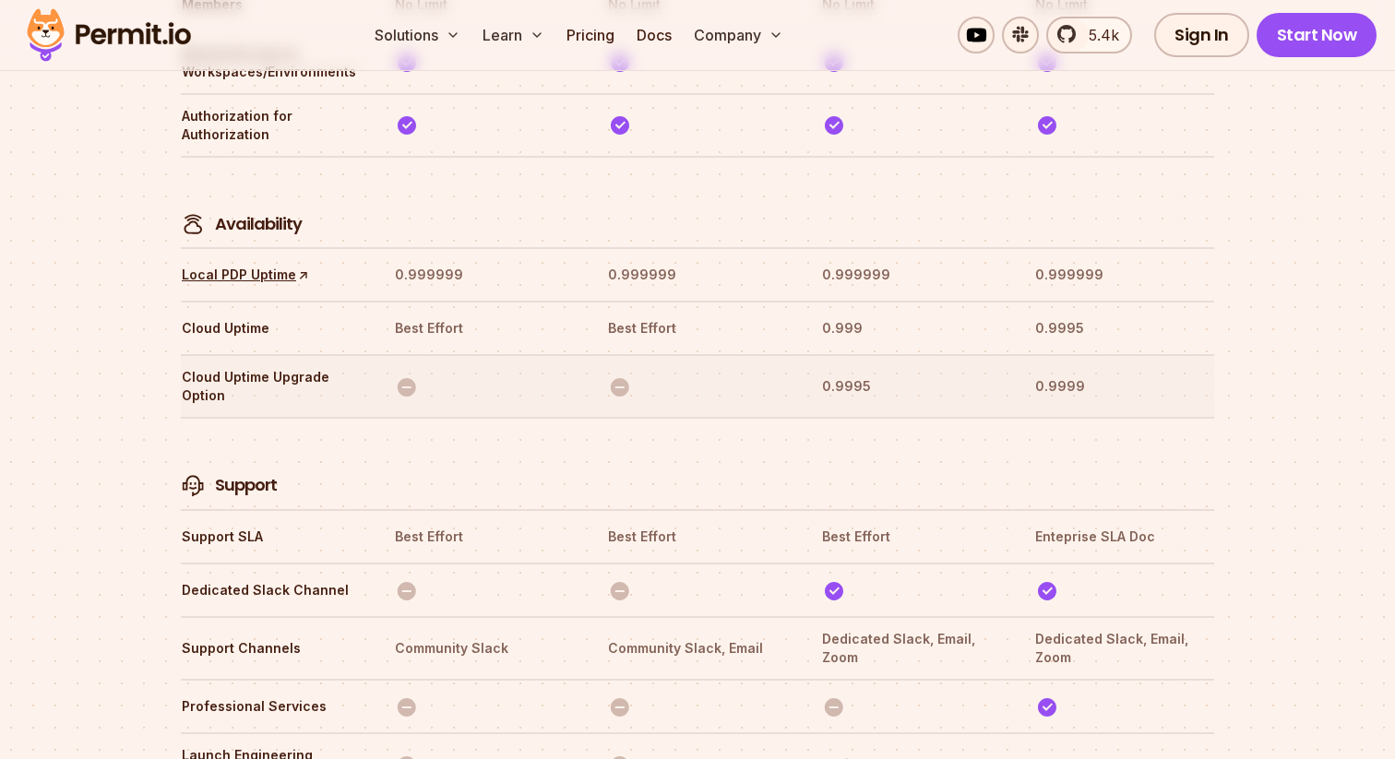
scroll to position [5735, 0]
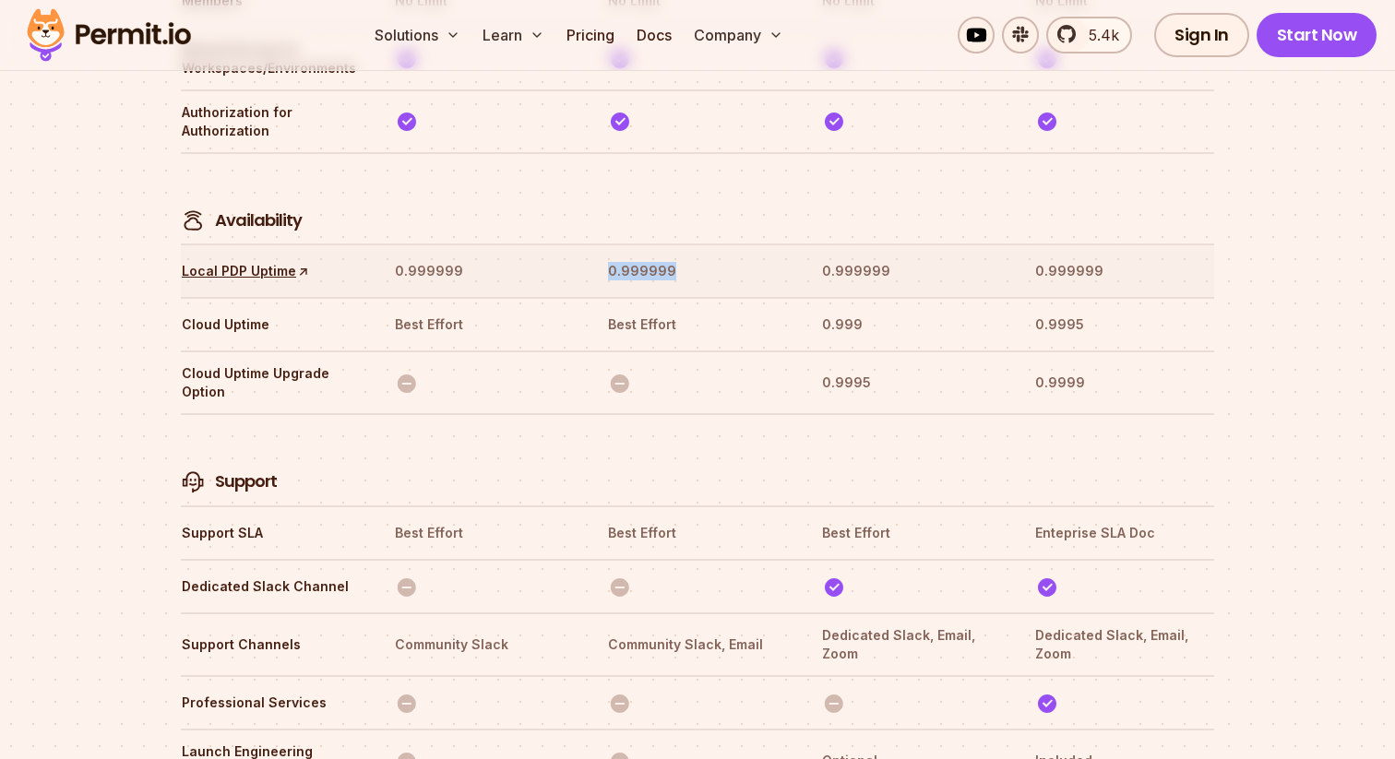
drag, startPoint x: 685, startPoint y: 189, endPoint x: 579, endPoint y: 196, distance: 105.4
click at [579, 244] on tr "Local PDP Uptime ↑ 0.999999 0.999999 0.999999 0.999999" at bounding box center [697, 271] width 1033 height 54
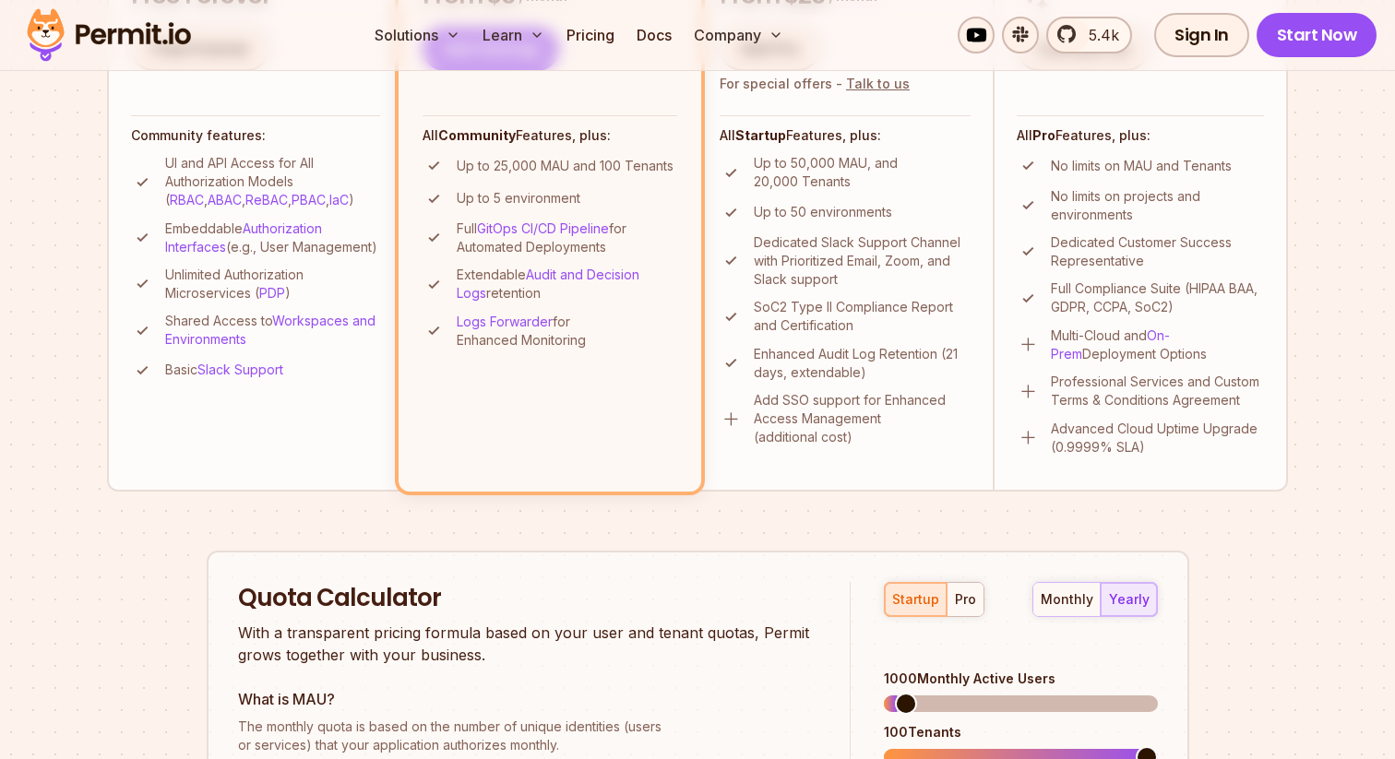
scroll to position [0, 0]
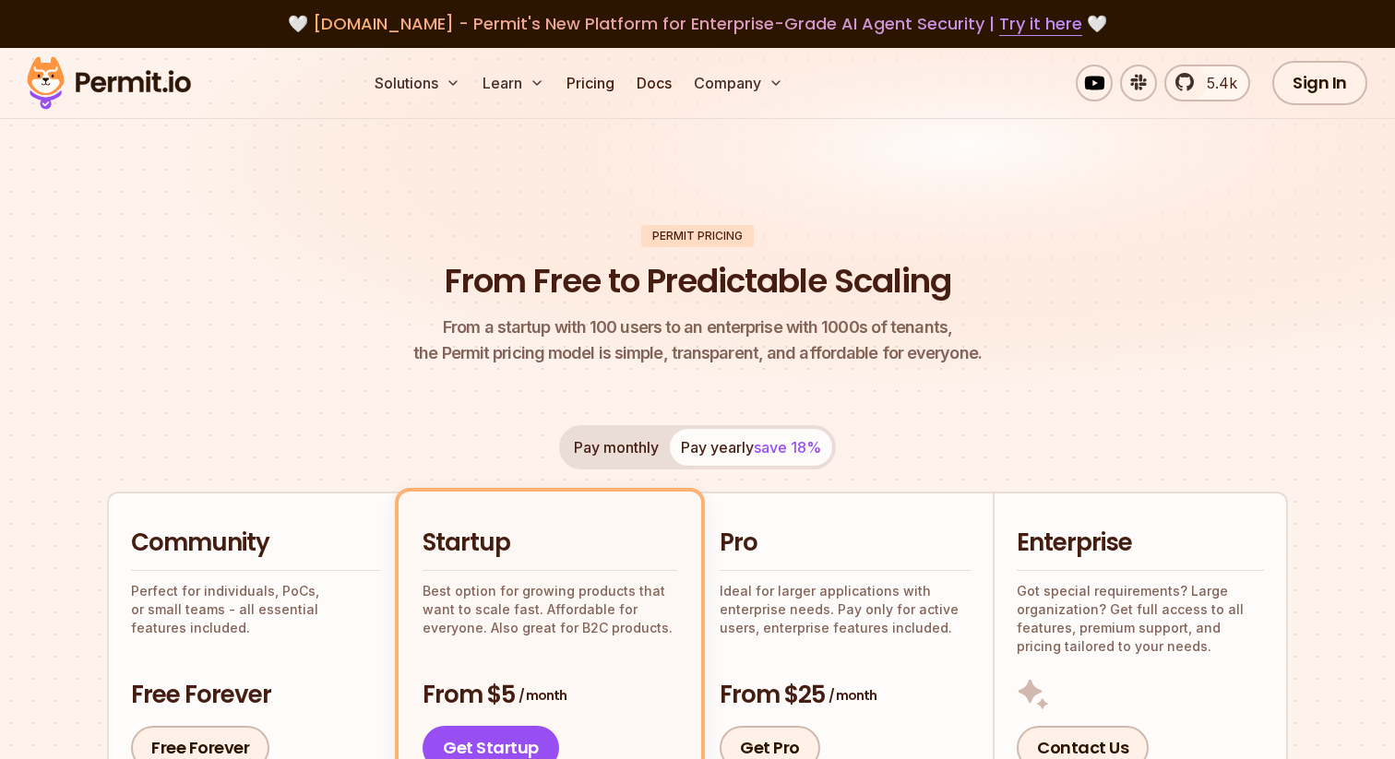
click at [136, 78] on img at bounding box center [108, 83] width 181 height 63
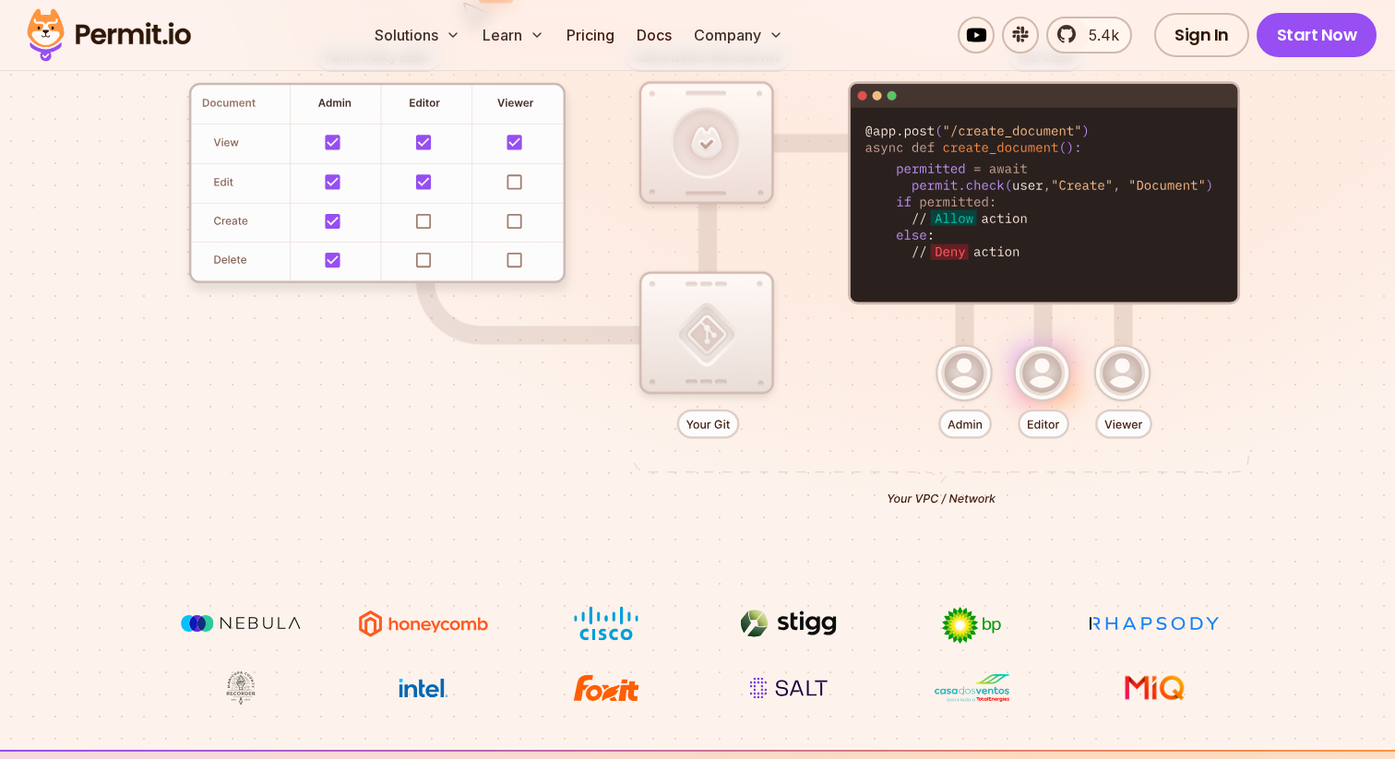
scroll to position [514, 0]
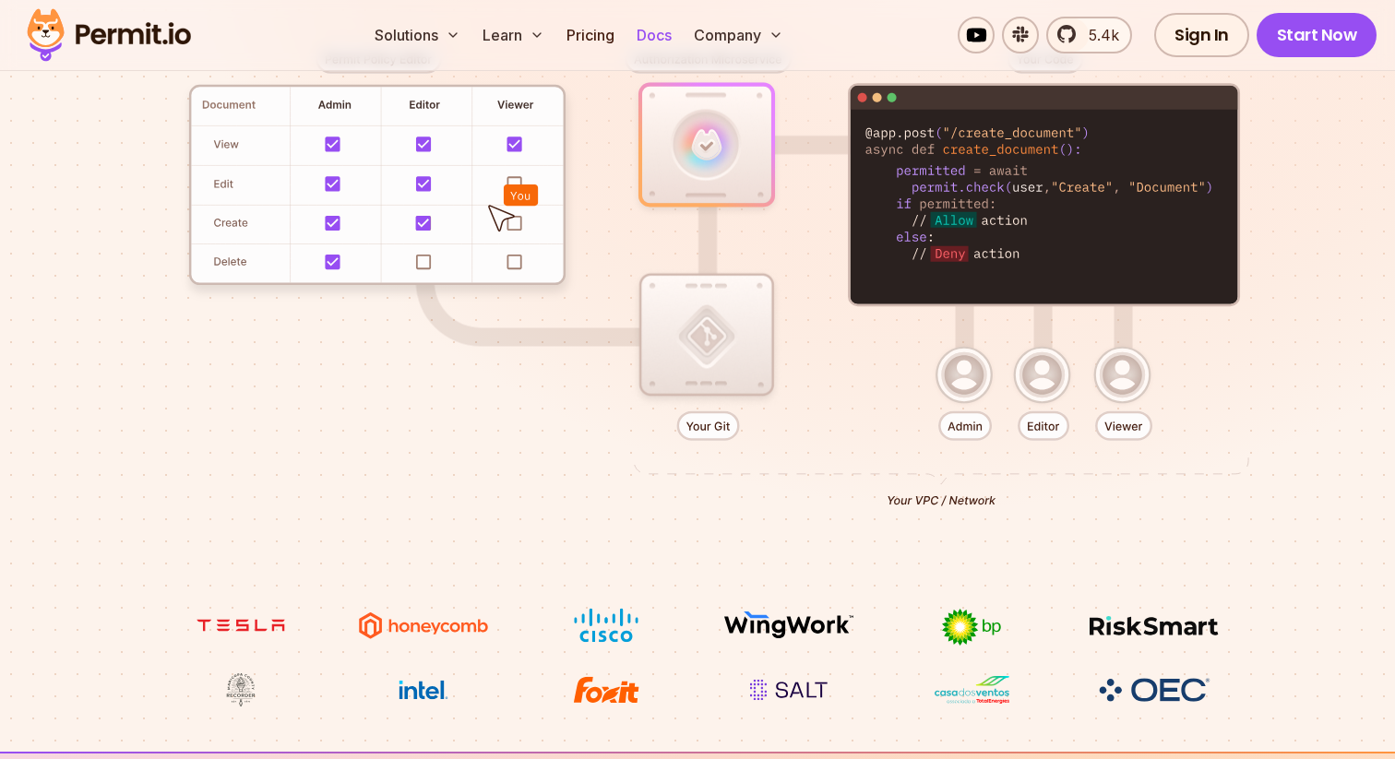
click at [652, 42] on link "Docs" at bounding box center [654, 35] width 50 height 37
